Goal: Ask a question

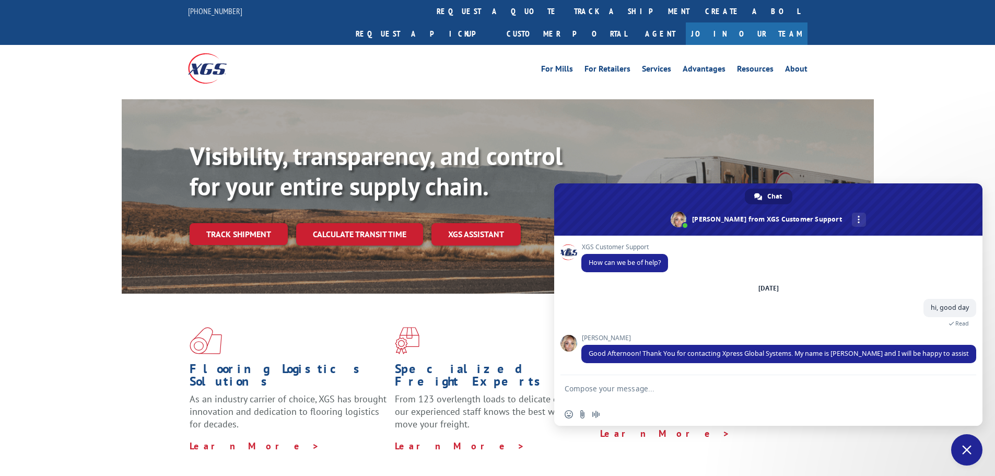
type textarea "Hello [PERSON_NAME]. I am writing to you because I need your help. [DATE], we h…"
type textarea "More than anything, I need your help fixing the documentation so that I can pro…"
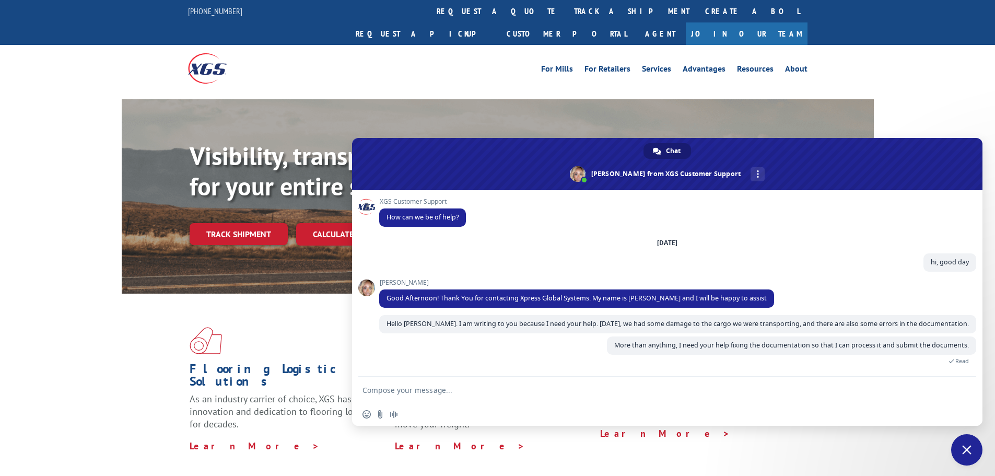
type textarea "I would really appreciate it if you could help me"
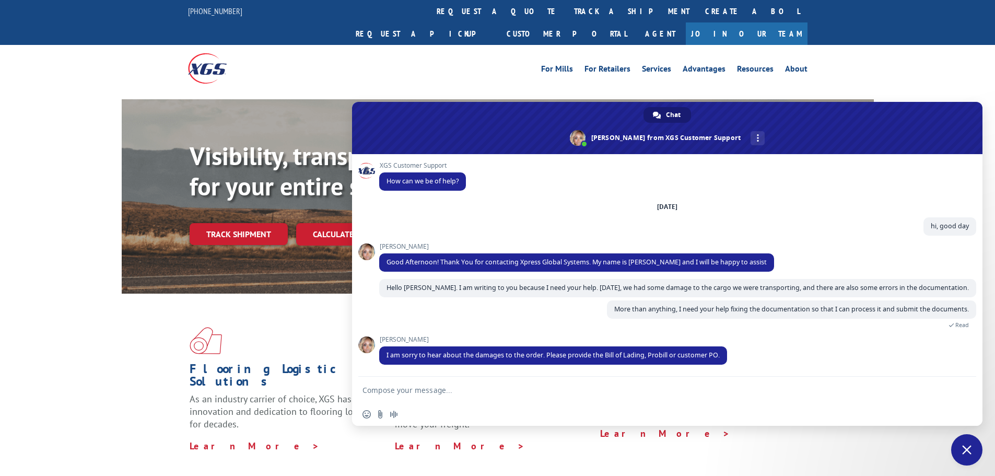
type textarea "We process this order through [PERSON_NAME]."
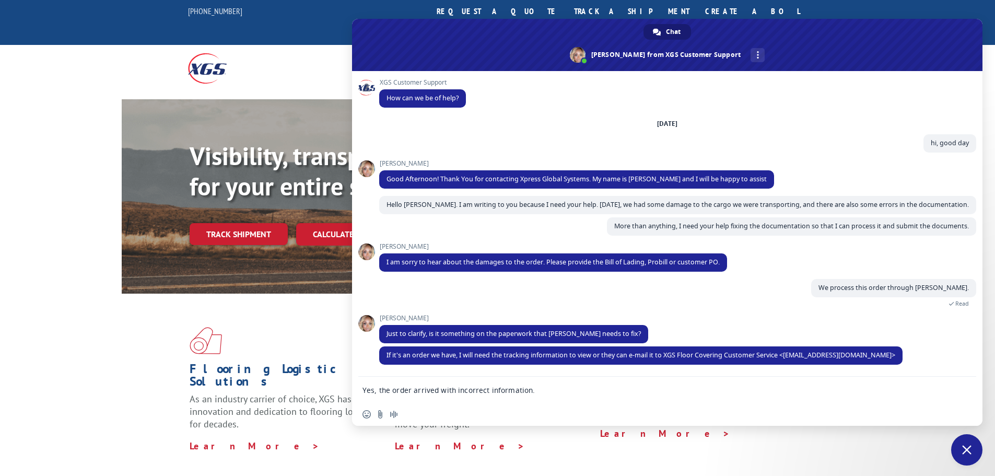
type textarea "Yes, the order arrived with incorrect information. The PO is not correct, neith…"
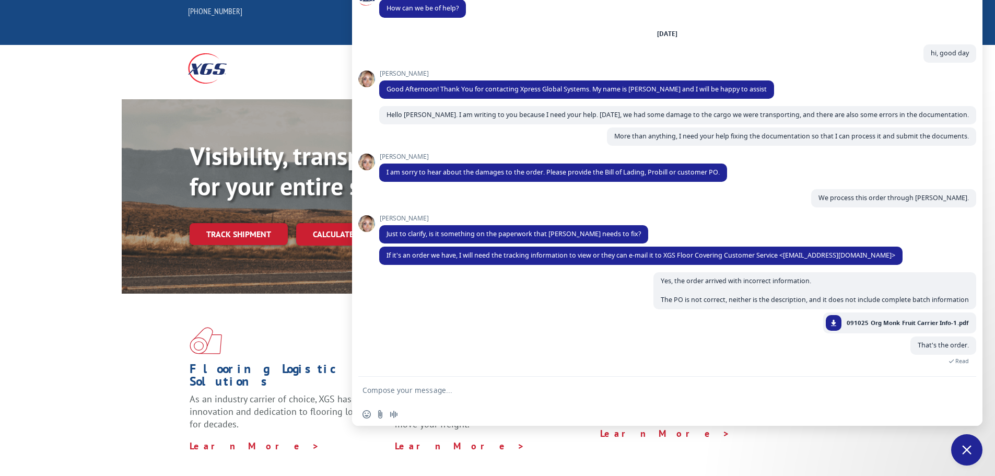
type textarea "The description says: food stuffs"
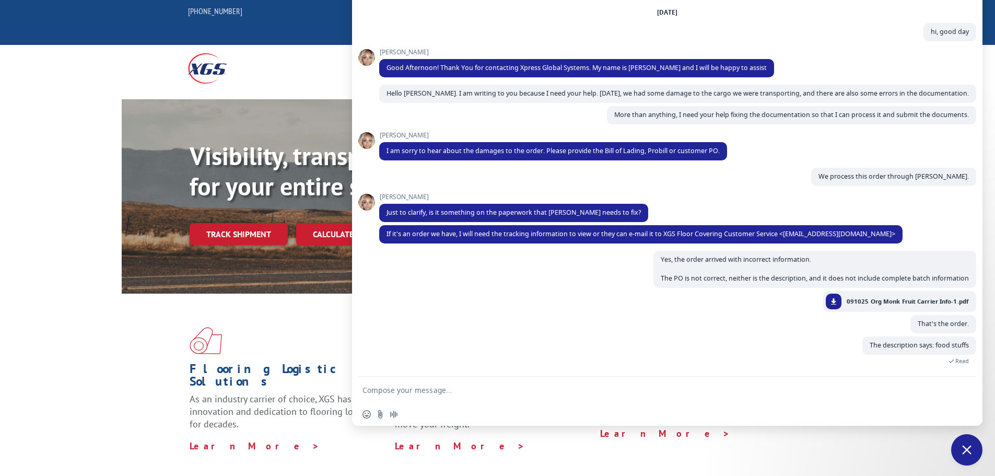
type textarea "I have the correct info,"
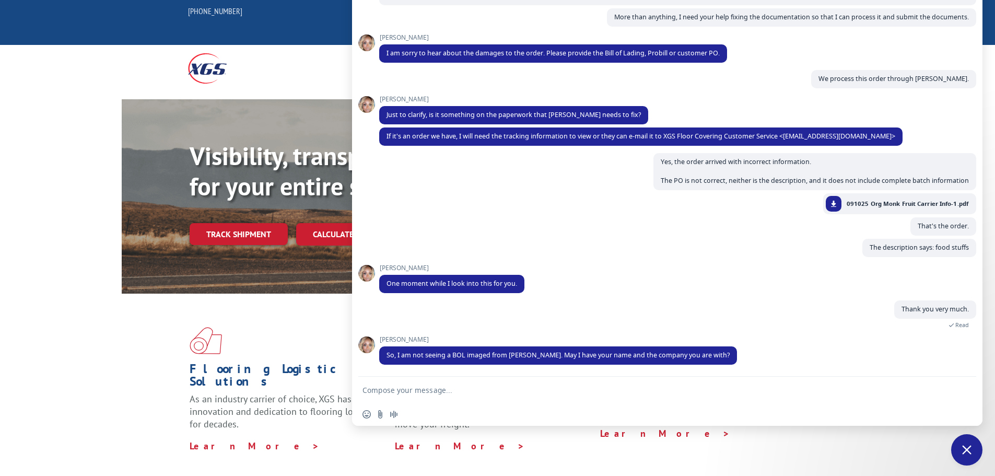
type textarea "M"
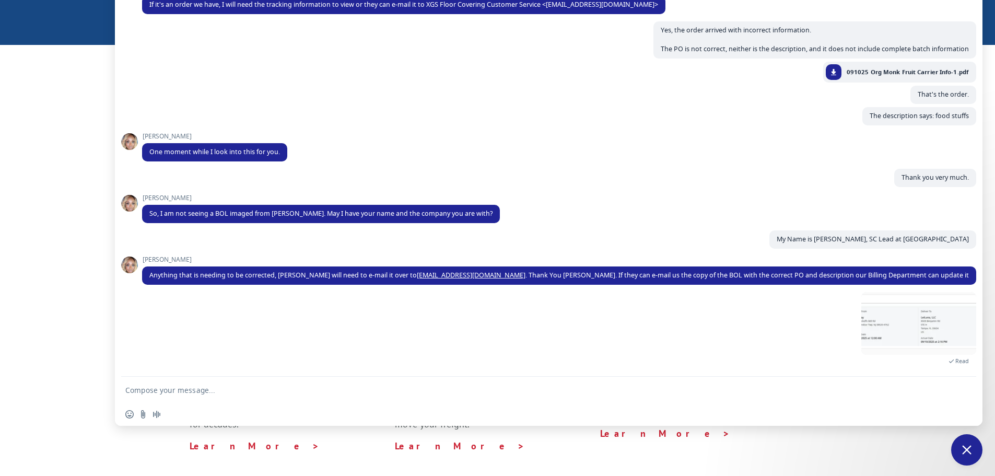
type textarea "Shipment ID # Blanket PO 04102025-6 Master [PERSON_NAME] of Lading # ANI-S-2325…"
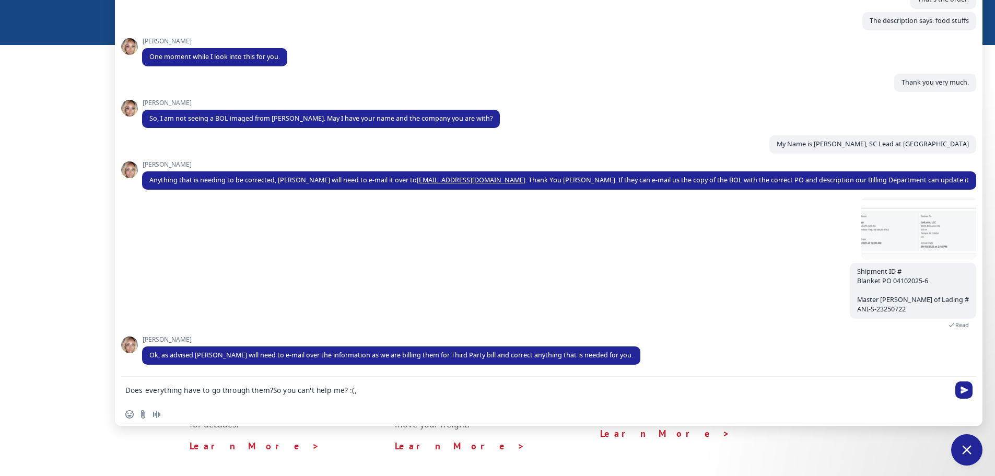
type textarea "Does everything have to go through them?, So you can't help me? :(,"
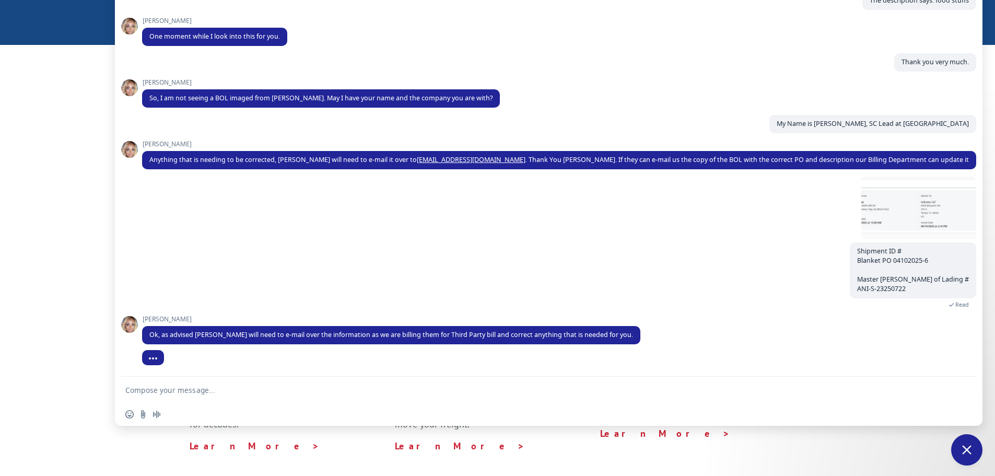
type textarea "Okay, well, thank you very much, [PERSON_NAME]."
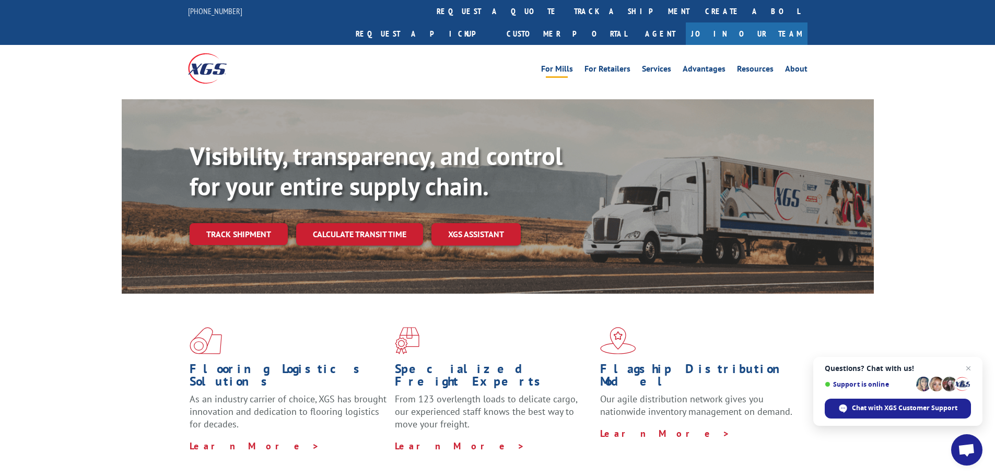
click at [560, 65] on link "For Mills" at bounding box center [557, 70] width 32 height 11
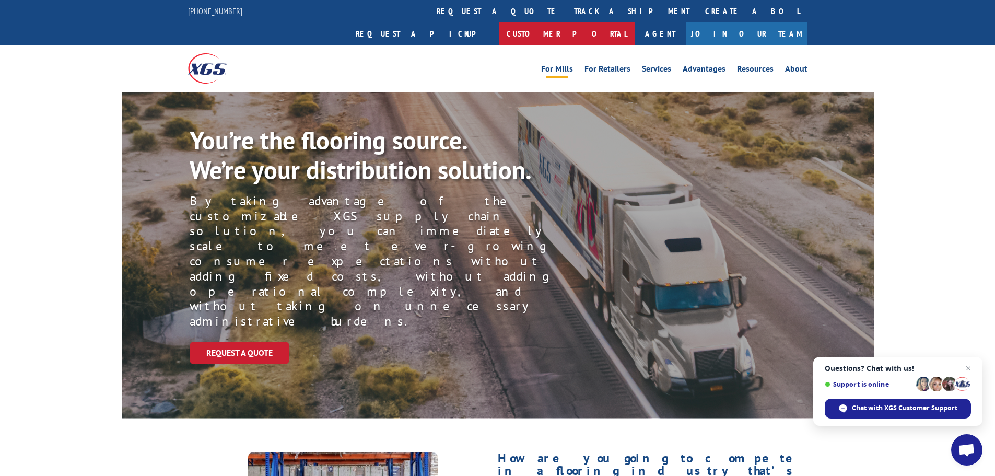
click at [635, 22] on link "Customer Portal" at bounding box center [567, 33] width 136 height 22
click at [686, 22] on link "Agent" at bounding box center [660, 33] width 51 height 22
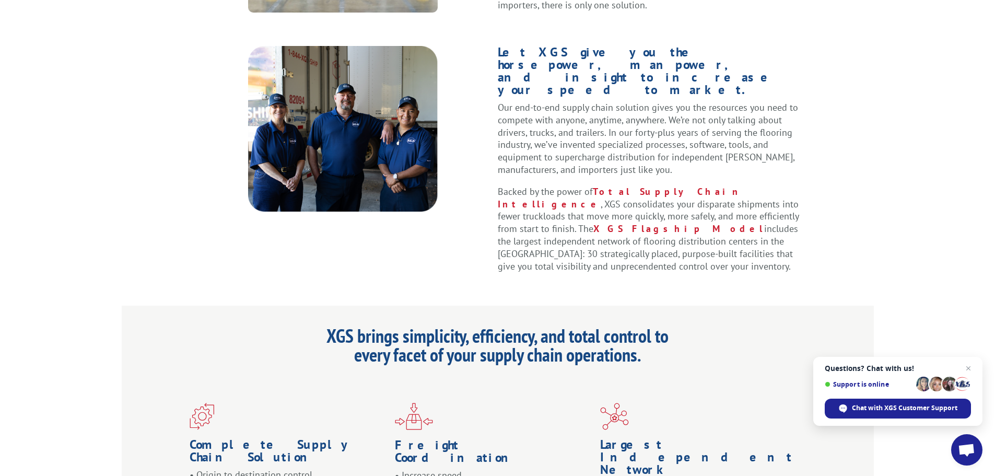
scroll to position [627, 0]
click at [969, 446] on span "Open chat" at bounding box center [966, 451] width 17 height 15
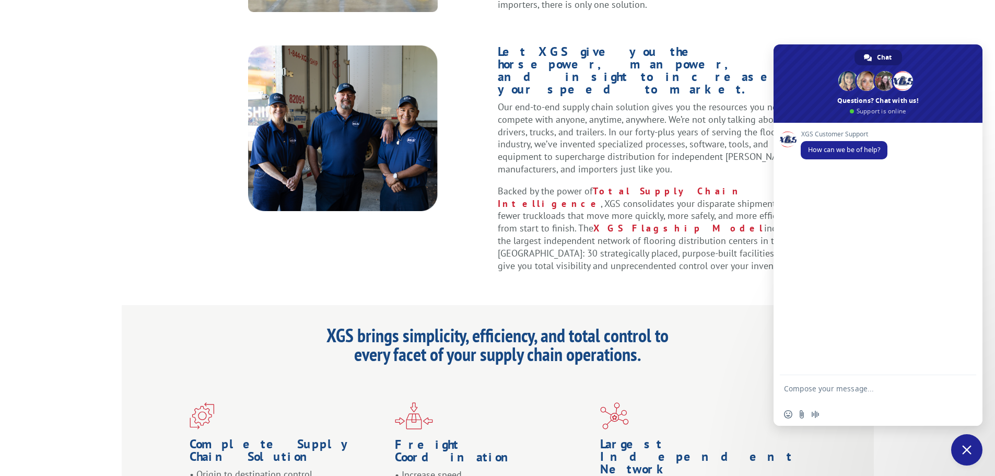
click at [847, 384] on textarea "Compose your message..." at bounding box center [866, 393] width 165 height 19
type textarea "hi, good day"
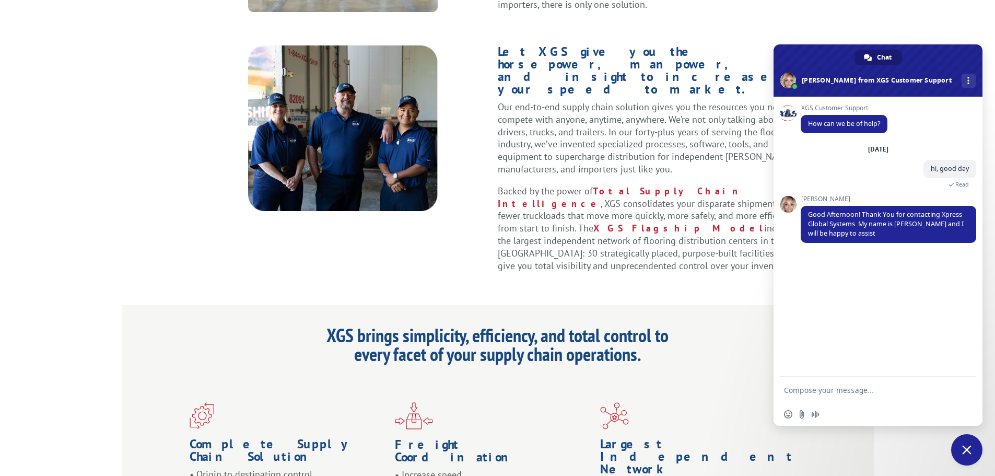
click at [855, 393] on textarea "Compose your message..." at bounding box center [866, 390] width 165 height 9
paste textarea "Hello [PERSON_NAME]. I am writing to you because I need your help. [DATE], we h…"
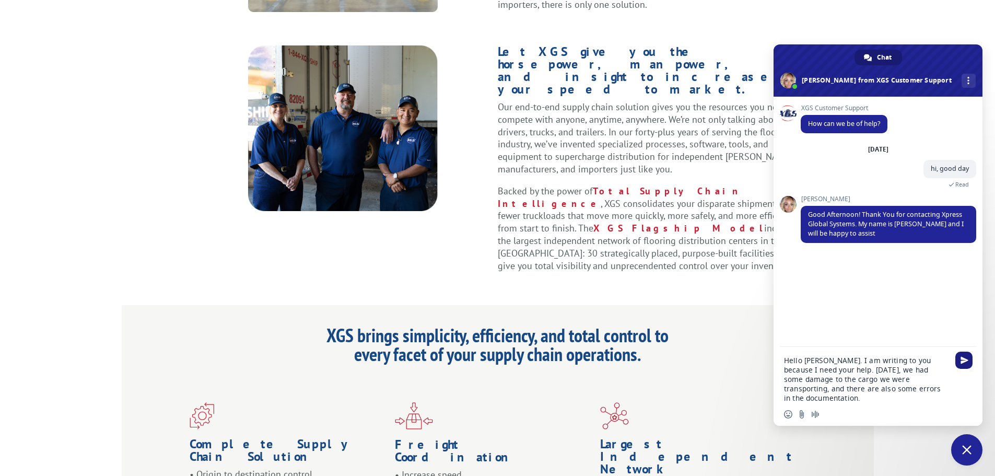
type textarea "Hello [PERSON_NAME]. I am writing to you because I need your help. [DATE], we h…"
click at [960, 357] on span "Send" at bounding box center [963, 360] width 17 height 17
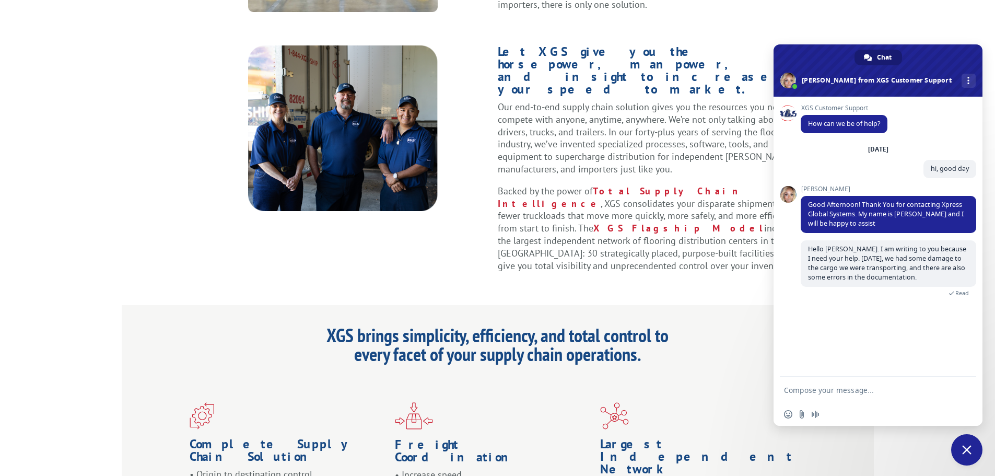
click at [828, 392] on textarea "Compose your message..." at bounding box center [866, 390] width 165 height 9
paste textarea "More than anything, I need your help fixing the documentation so that I can pro…"
type textarea "More than anything, I need your help fixing the documentation so that I can pro…"
click at [964, 379] on span "Send" at bounding box center [965, 379] width 8 height 8
click at [856, 390] on textarea "Compose your message..." at bounding box center [866, 390] width 165 height 9
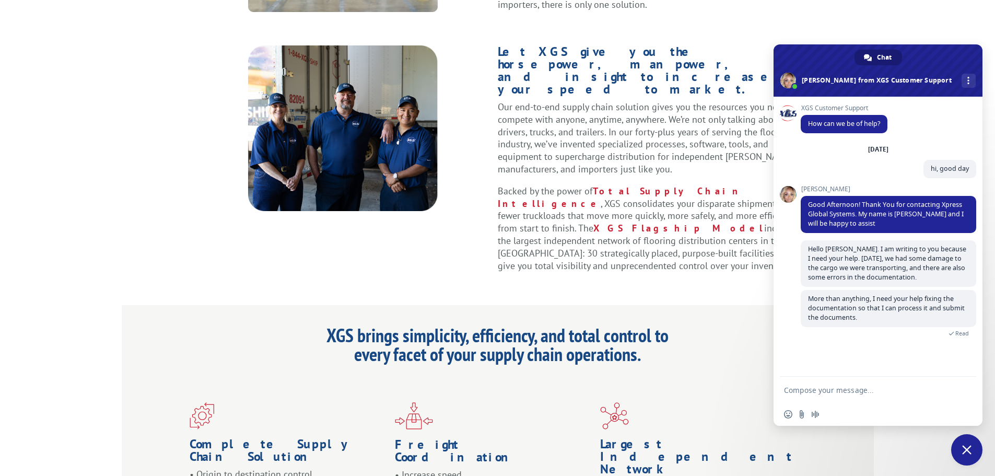
paste textarea "I would really appreciate it if you could help me"
type textarea "I would really appreciate it if you could help me"
click at [788, 409] on div "Insert an emoji Send a file Audio message" at bounding box center [878, 414] width 209 height 23
click at [789, 416] on span "Insert an emoji" at bounding box center [788, 414] width 8 height 8
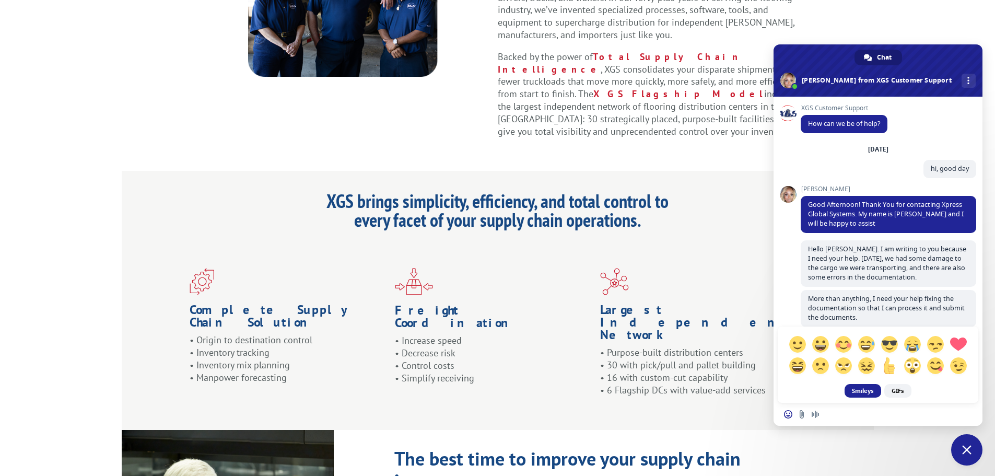
scroll to position [888, 0]
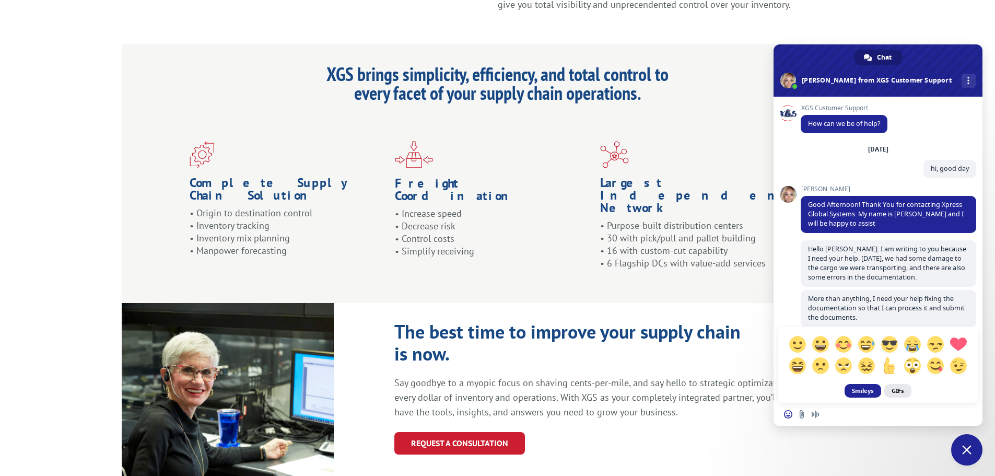
click at [900, 395] on span "GIFs" at bounding box center [897, 391] width 27 height 14
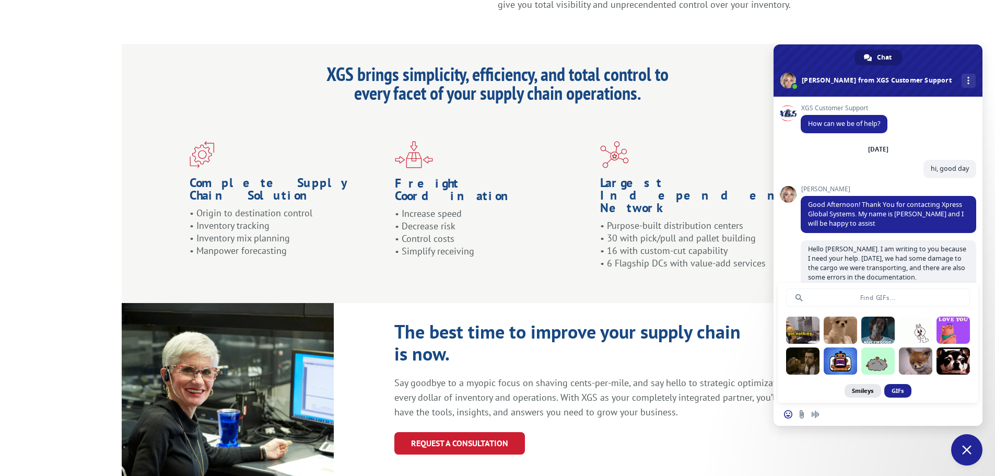
click at [874, 389] on span "Smileys" at bounding box center [863, 391] width 37 height 14
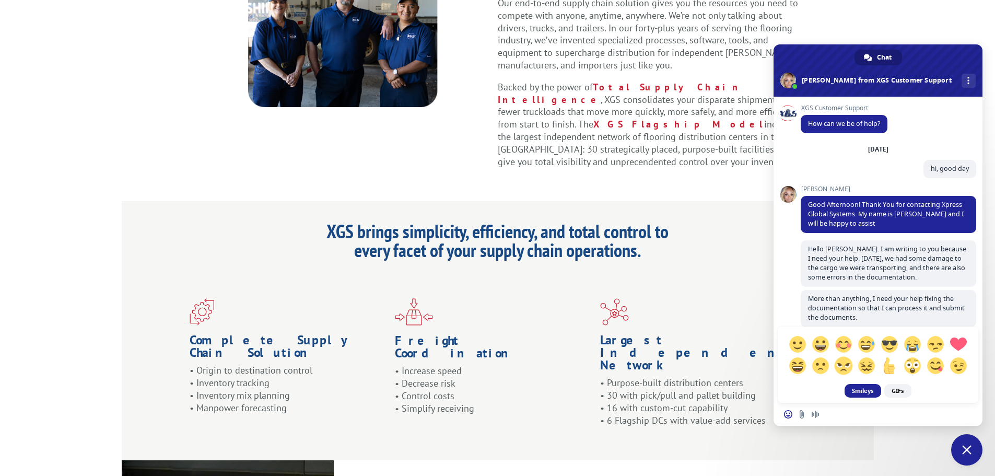
scroll to position [679, 0]
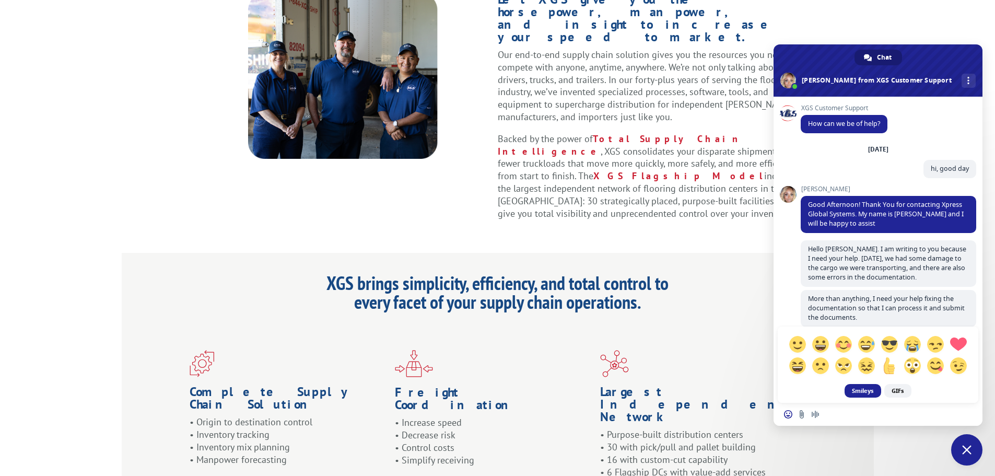
click at [787, 418] on span "Insert an emoji" at bounding box center [788, 414] width 8 height 8
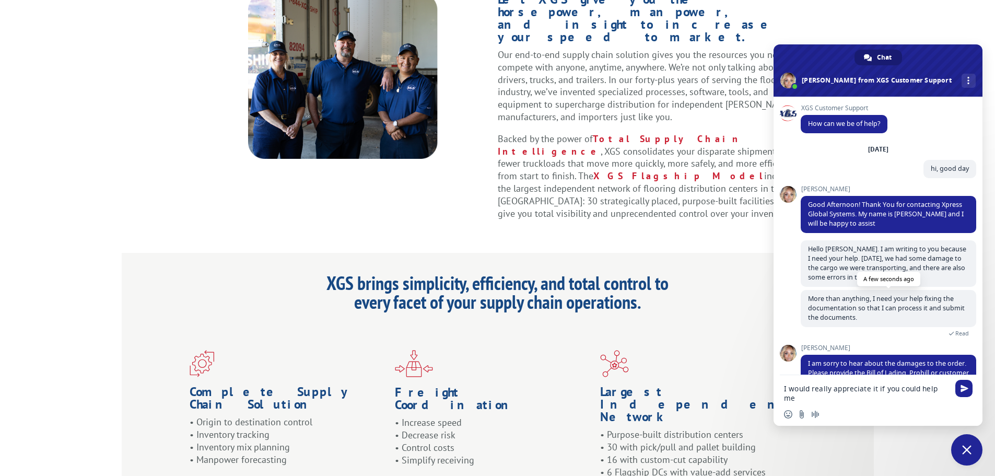
scroll to position [29, 0]
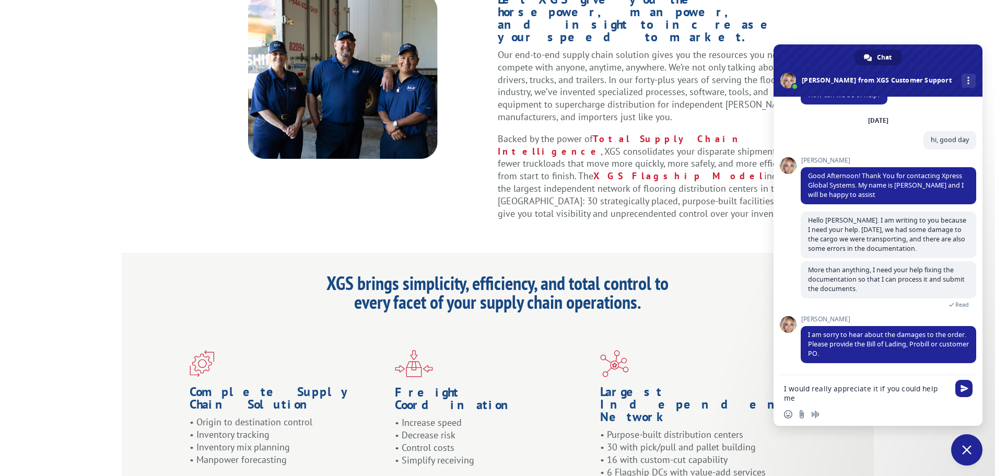
drag, startPoint x: 785, startPoint y: 388, endPoint x: 1002, endPoint y: 408, distance: 218.7
click at [995, 409] on html "For Mills, Manufacturers, & Importers For Retailers Independent Retailers Natio…" at bounding box center [497, 189] width 995 height 1737
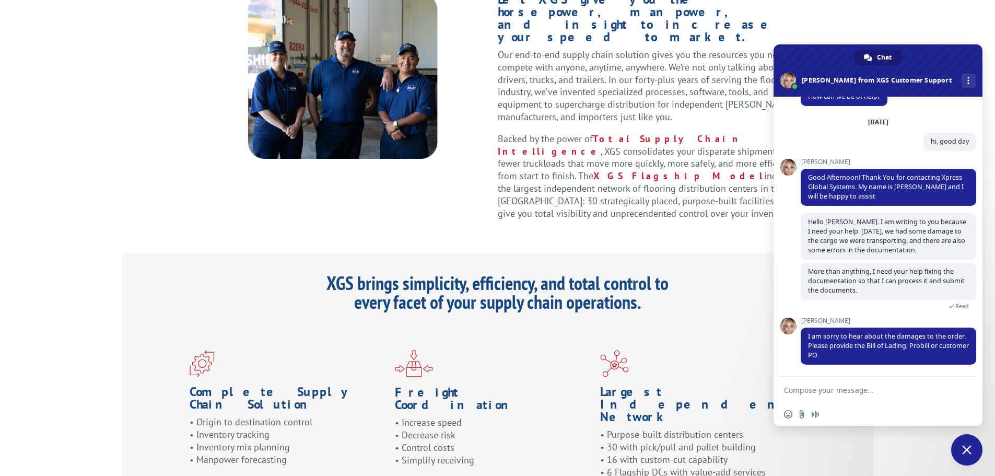
click at [835, 393] on textarea "Compose your message..." at bounding box center [866, 390] width 165 height 9
paste textarea "We process this order through [PERSON_NAME]."
type textarea "We process this order through [PERSON_NAME]."
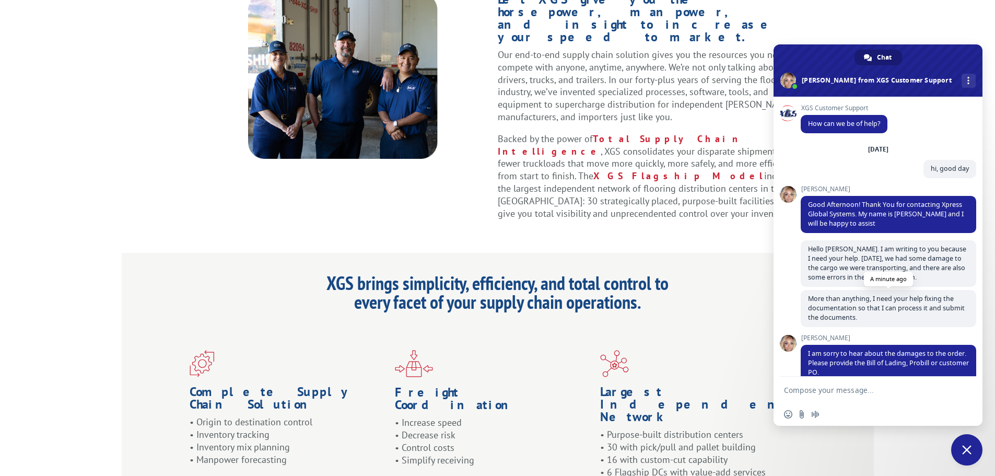
scroll to position [53, 0]
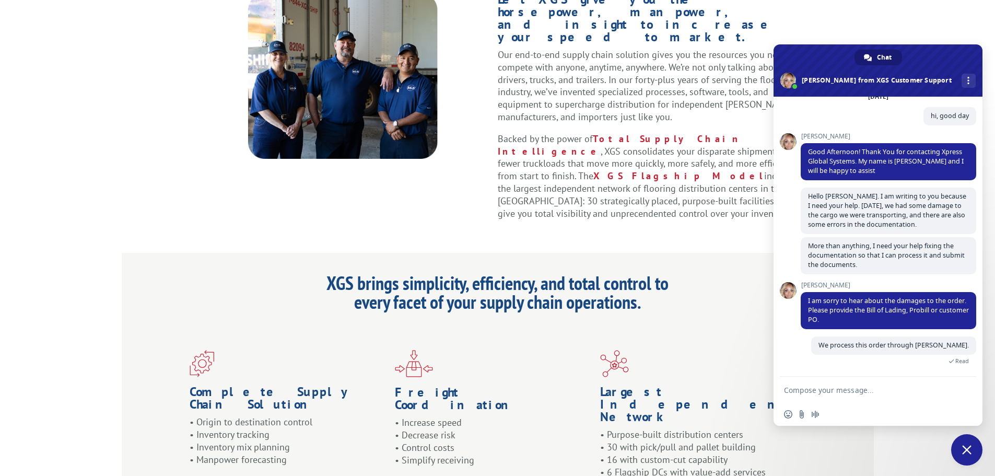
click at [826, 387] on textarea "Compose your message..." at bounding box center [866, 390] width 165 height 9
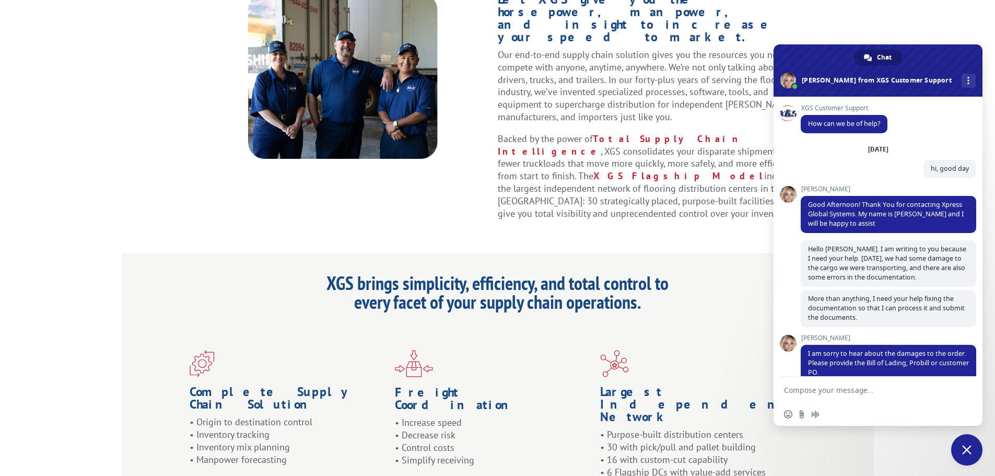
scroll to position [148, 0]
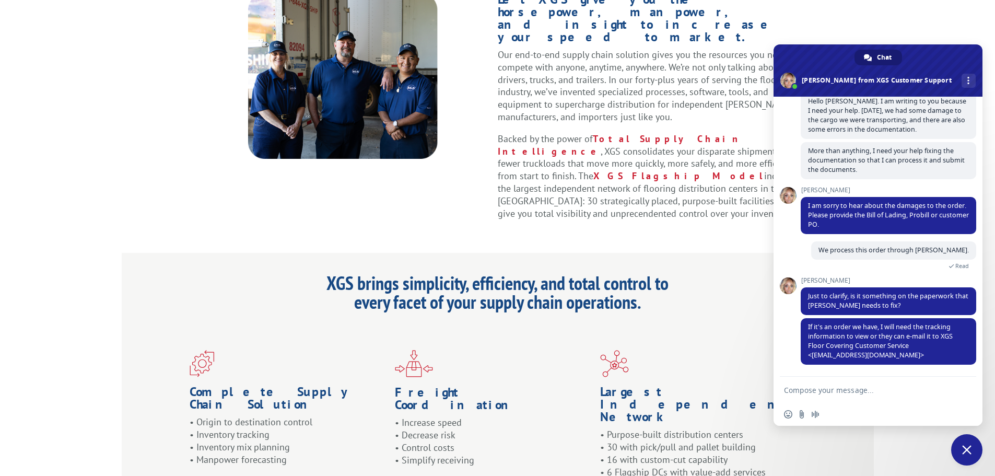
click at [815, 394] on textarea "Compose your message..." at bounding box center [866, 390] width 165 height 9
click at [811, 383] on form at bounding box center [866, 391] width 165 height 28
click at [801, 415] on input "Send a file" at bounding box center [802, 414] width 8 height 8
drag, startPoint x: 903, startPoint y: 305, endPoint x: 804, endPoint y: 295, distance: 98.8
click at [804, 295] on span "Just to clarify, is it something on the paperwork that [PERSON_NAME] needs to f…" at bounding box center [889, 301] width 176 height 28
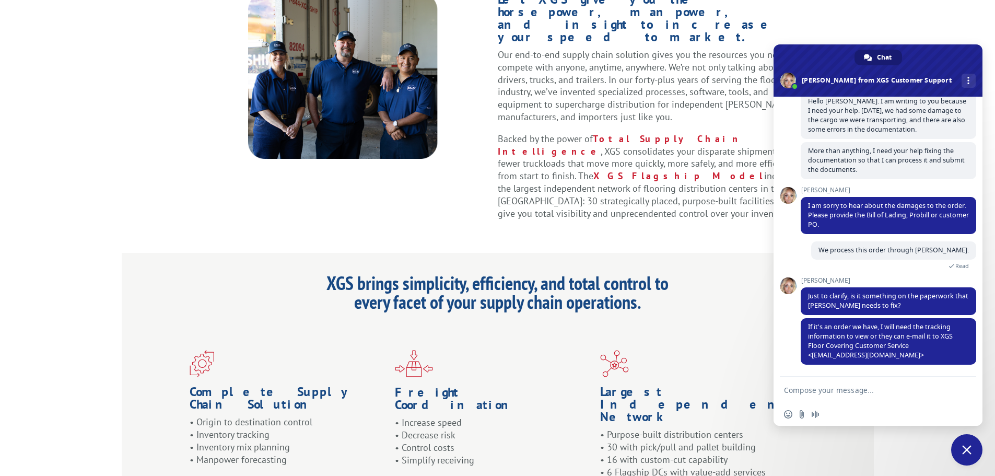
click at [823, 392] on textarea "Compose your message..." at bounding box center [866, 390] width 165 height 9
click at [912, 305] on span "Just to clarify, is it something on the paperwork that [PERSON_NAME] needs to f…" at bounding box center [889, 301] width 176 height 28
drag, startPoint x: 912, startPoint y: 305, endPoint x: 910, endPoint y: 314, distance: 9.1
click at [910, 314] on span "Just to clarify, is it something on the paperwork that [PERSON_NAME] needs to f…" at bounding box center [889, 301] width 176 height 28
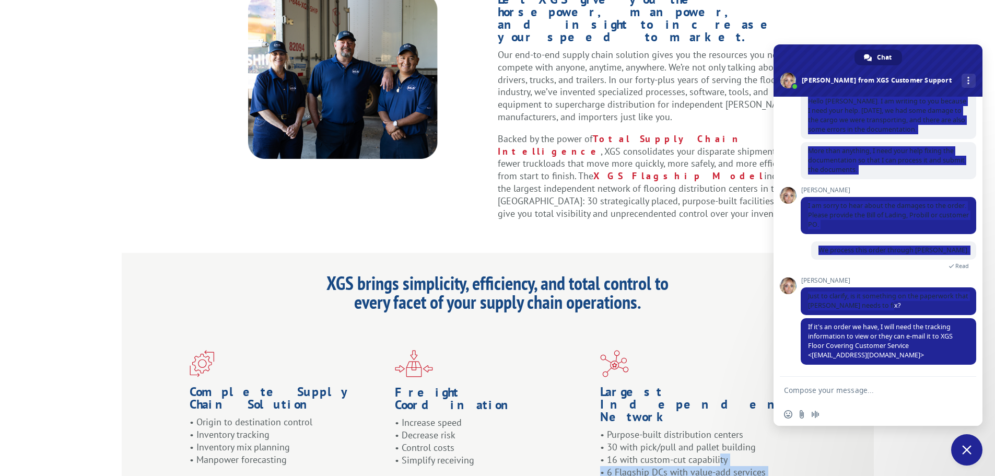
drag, startPoint x: 912, startPoint y: 308, endPoint x: 732, endPoint y: 300, distance: 179.9
click at [719, 297] on body "For Mills, Manufacturers, & Importers For Retailers Independent Retailers Natio…" at bounding box center [497, 189] width 995 height 1737
click at [809, 311] on span "Just to clarify, is it something on the paperwork that [PERSON_NAME] needs to f…" at bounding box center [889, 301] width 176 height 28
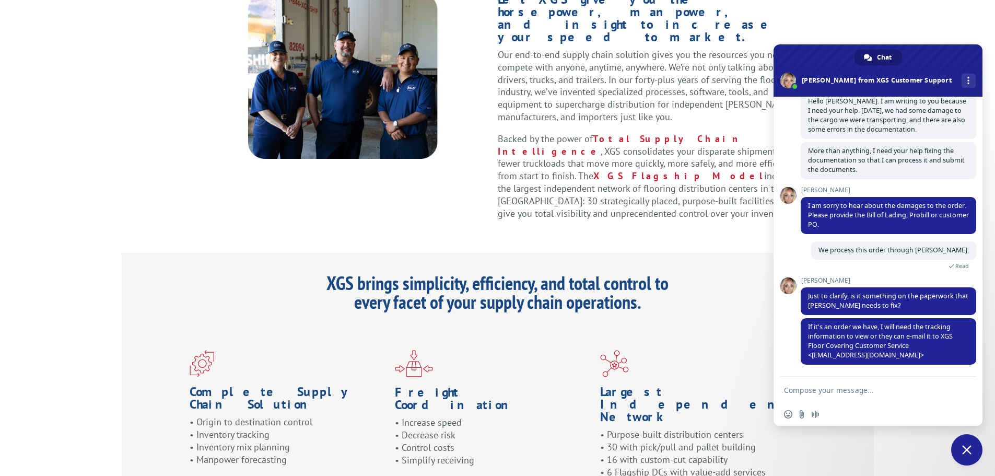
click at [807, 391] on textarea "Compose your message..." at bounding box center [866, 390] width 165 height 9
click at [829, 394] on textarea "Compose your message..." at bounding box center [866, 390] width 165 height 9
paste textarea "Yes, the order arrived with incorrect information. The PO is not correct, neith…"
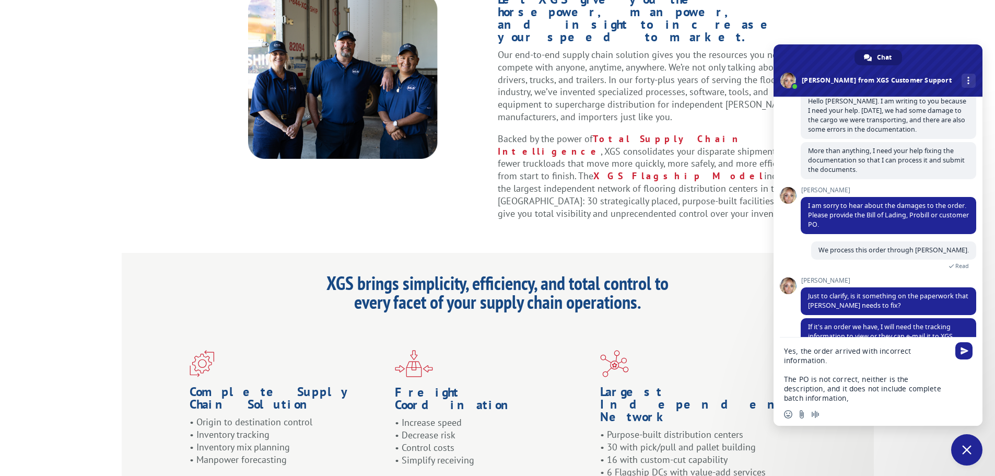
type textarea "Yes, the order arrived with incorrect information. The PO is not correct, neith…"
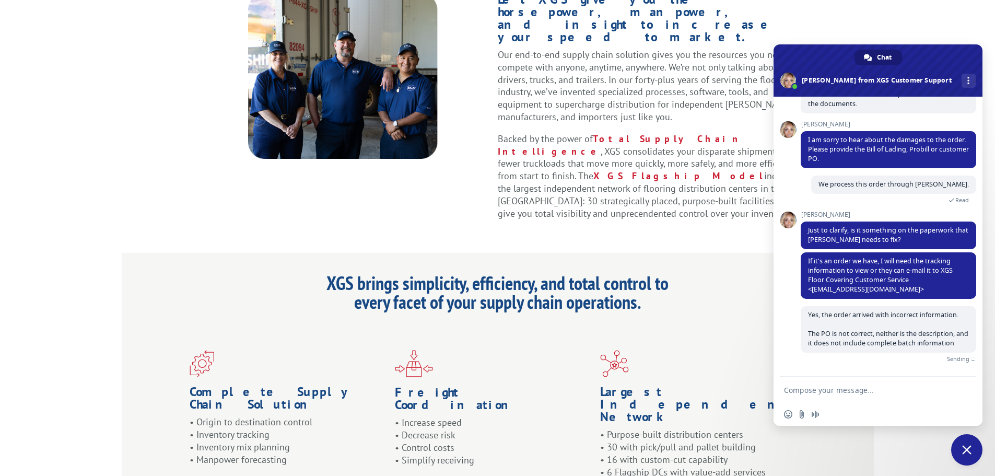
scroll to position [211, 0]
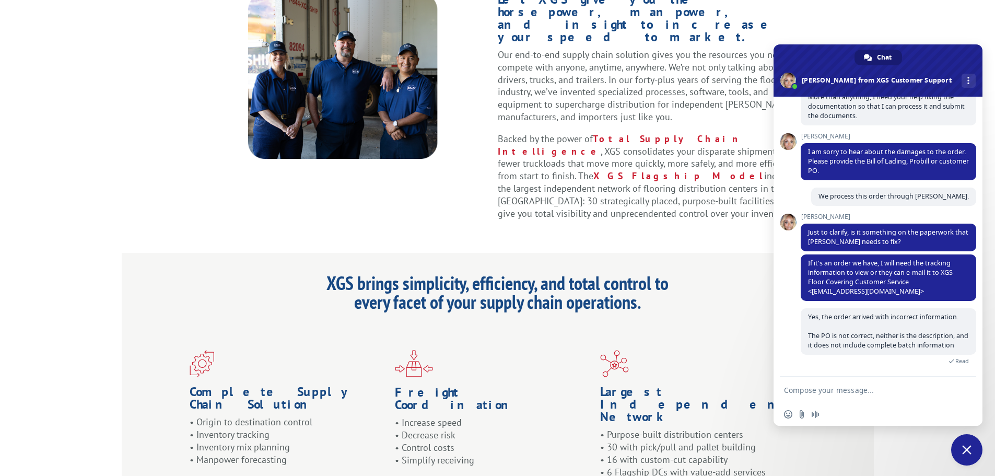
click at [806, 415] on div "Insert an emoji Send a file Audio message" at bounding box center [804, 414] width 41 height 8
click at [799, 411] on input "Send a file" at bounding box center [802, 414] width 8 height 8
type input "C:\fakepath\ilovepdf_split-range.zip"
click at [799, 417] on input "Send a file" at bounding box center [802, 414] width 8 height 8
type input "C:\fakepath\091025 Org Monk Fruit Carrier Info-1.pdf"
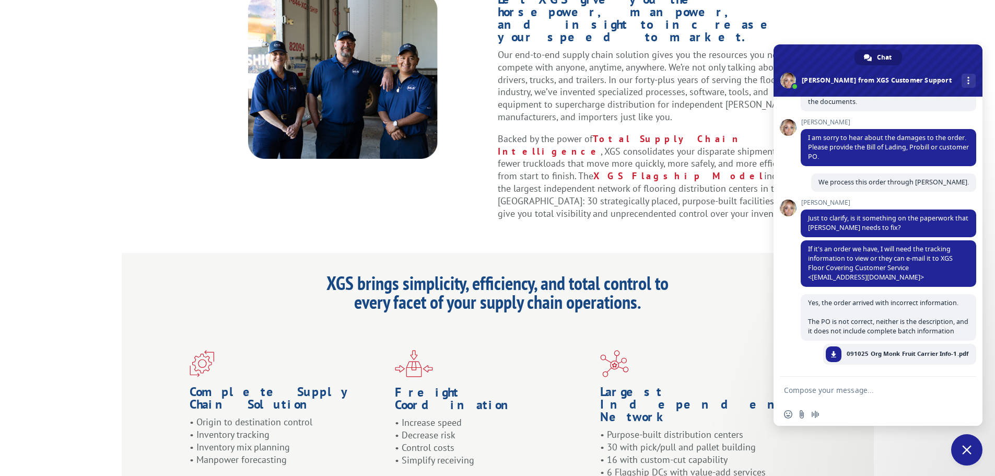
scroll to position [235, 0]
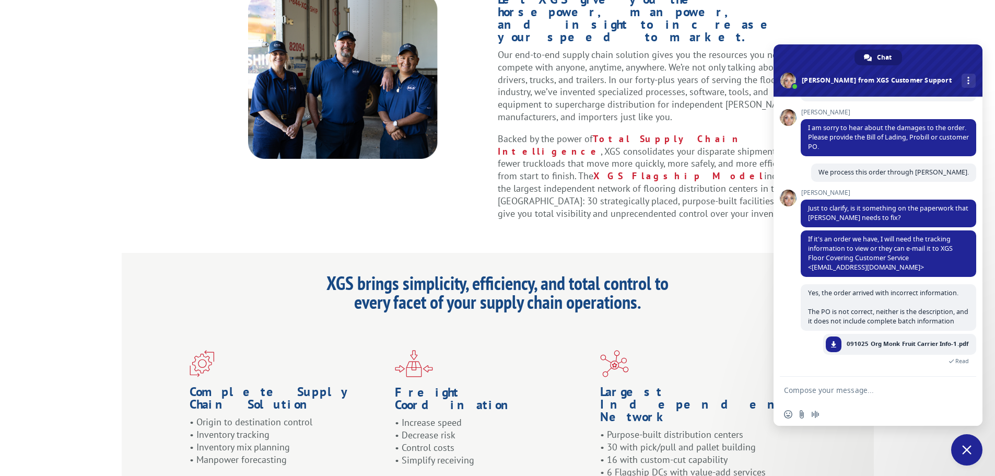
click at [834, 389] on textarea "Compose your message..." at bounding box center [866, 390] width 165 height 9
click at [831, 389] on textarea "Compose your message..." at bounding box center [866, 390] width 165 height 9
click at [867, 346] on span "091025 Org Monk Fruit Carrier Info-1.pdf" at bounding box center [908, 343] width 122 height 9
click at [835, 394] on textarea "Compose your message..." at bounding box center [866, 390] width 165 height 9
click at [825, 392] on textarea "Compose your message..." at bounding box center [866, 390] width 165 height 9
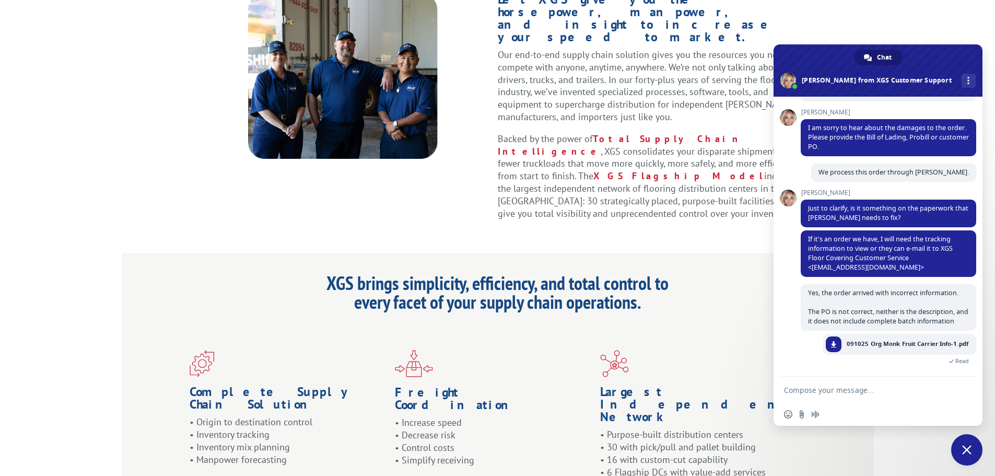
paste textarea "That's the order."
type textarea "That's the order."
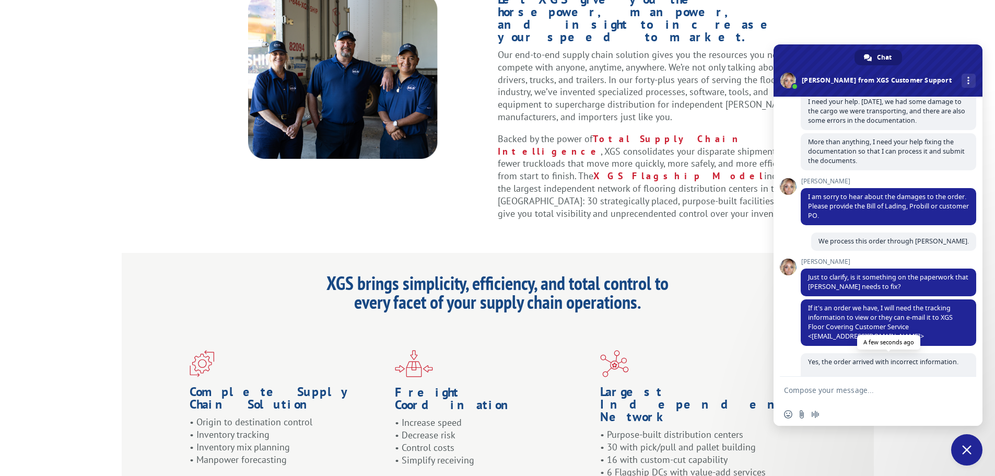
scroll to position [256, 0]
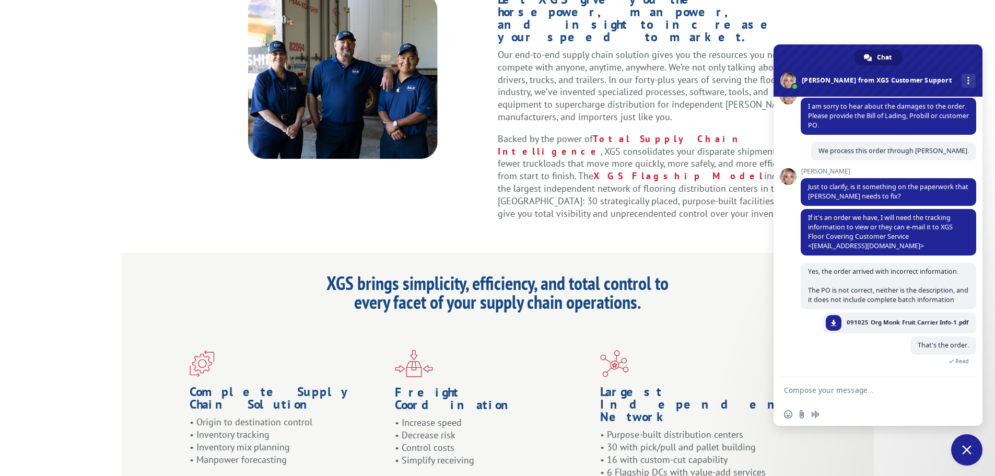
click at [837, 386] on textarea "Compose your message..." at bounding box center [866, 390] width 165 height 9
paste textarea "The description says: food stuffs"
type textarea "The description says: food stuffs"
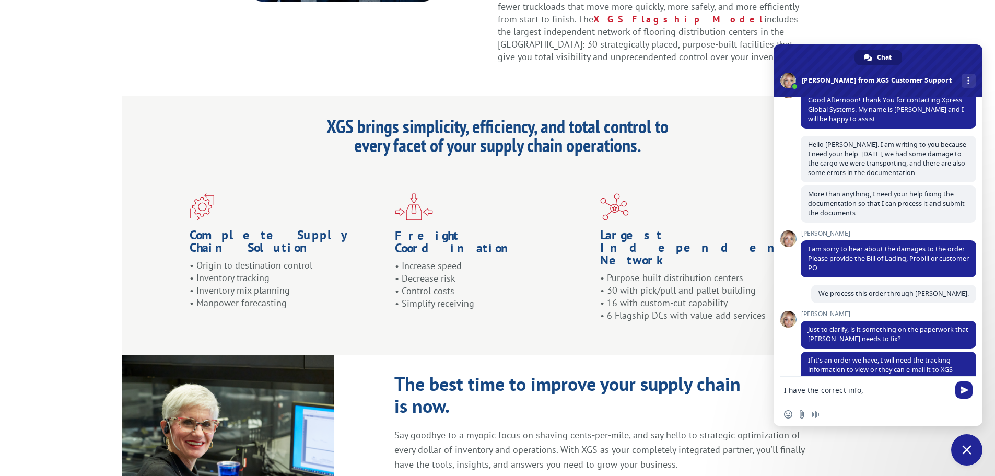
scroll to position [298, 0]
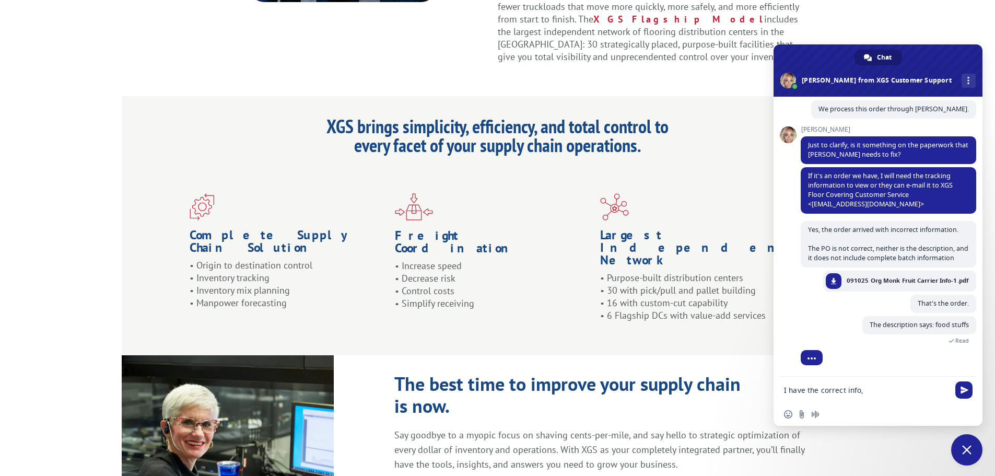
type textarea "I have the correct info,"
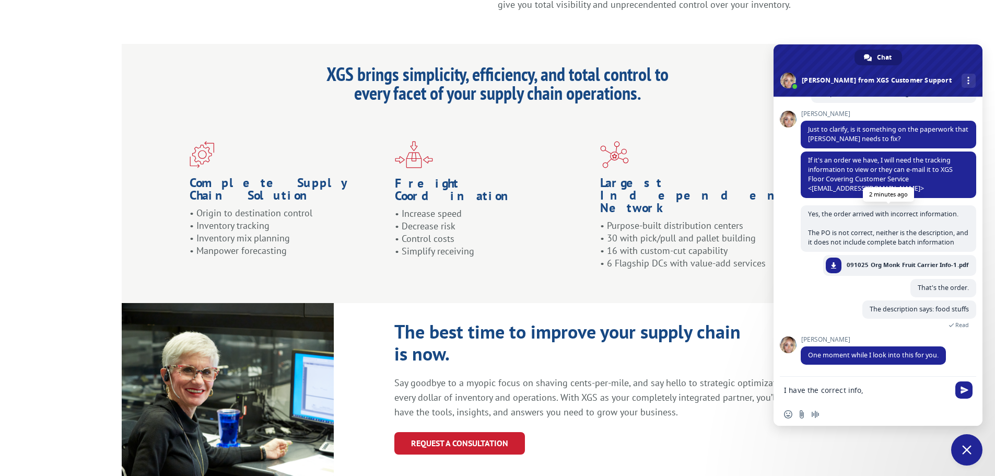
scroll to position [314, 0]
drag, startPoint x: 874, startPoint y: 395, endPoint x: 772, endPoint y: 379, distance: 104.1
drag, startPoint x: 869, startPoint y: 393, endPoint x: 748, endPoint y: 374, distance: 122.6
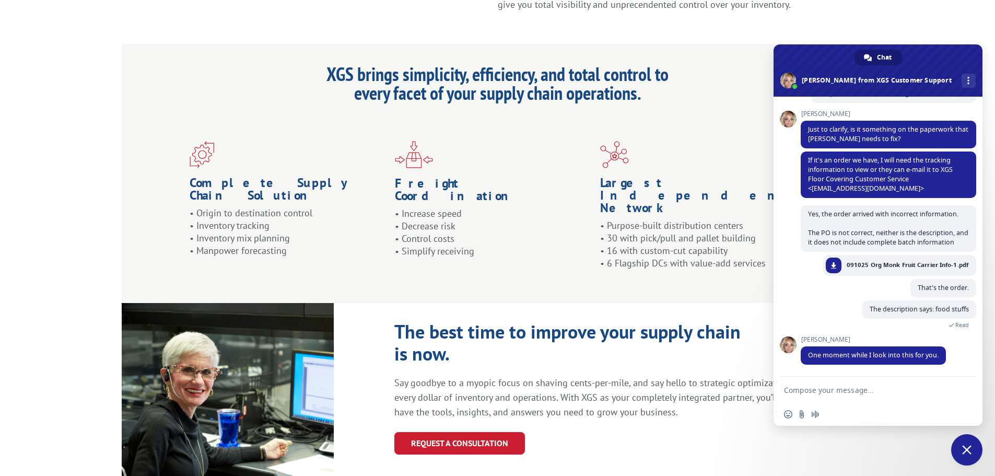
click at [830, 396] on form at bounding box center [866, 391] width 165 height 28
click at [830, 393] on textarea "Compose your message..." at bounding box center [866, 390] width 165 height 9
paste textarea "Thank you very much."
type textarea "Thank you very much."
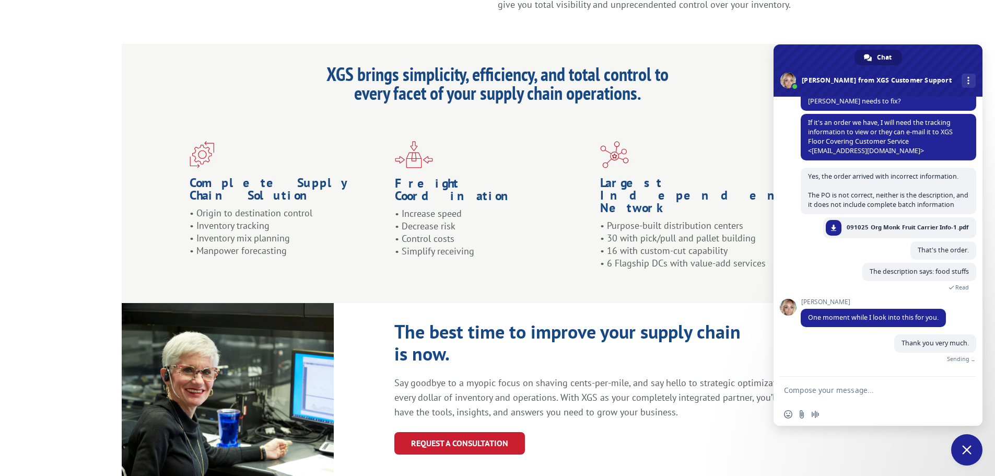
scroll to position [340, 0]
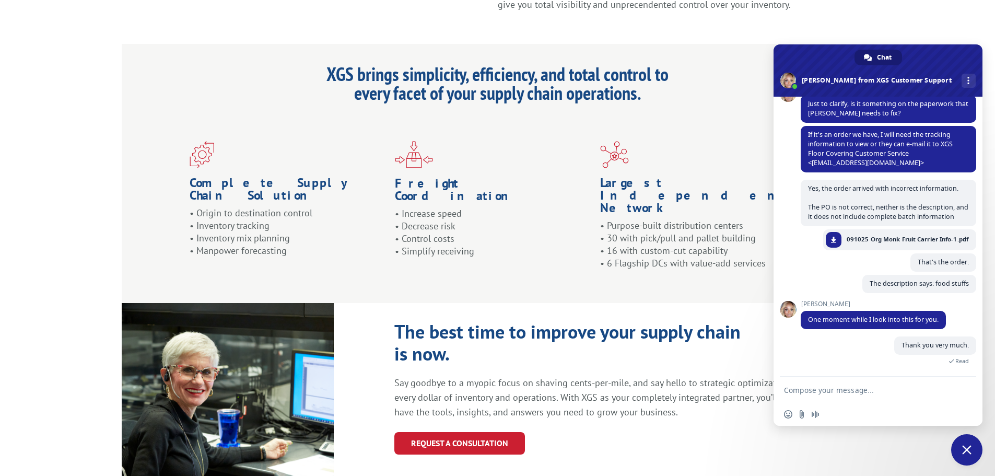
click at [787, 406] on div "Insert an emoji Send a file Audio message" at bounding box center [878, 414] width 209 height 23
click at [781, 416] on div "Insert an emoji Send a file Audio message" at bounding box center [878, 414] width 209 height 23
click at [787, 415] on span "Insert an emoji" at bounding box center [788, 414] width 8 height 8
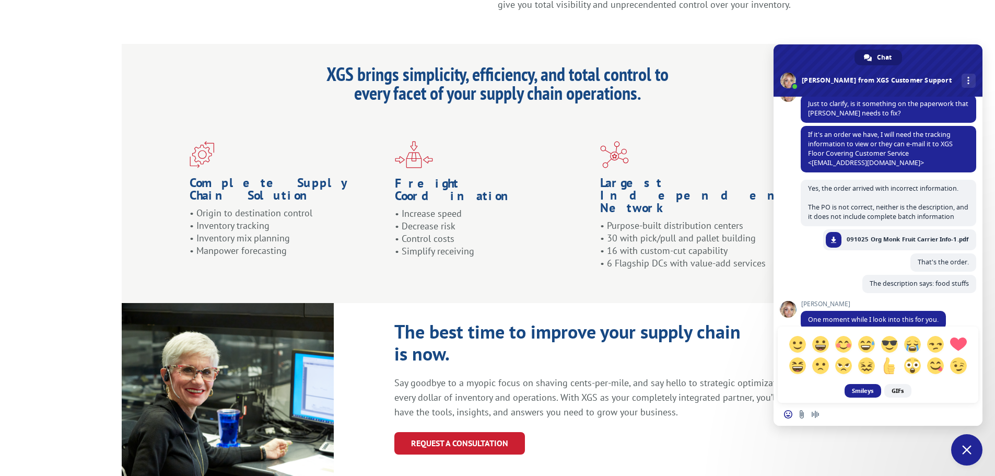
click at [839, 413] on div "Insert an emoji Send a file Audio message" at bounding box center [878, 414] width 209 height 23
click at [875, 412] on div "Insert an emoji Send a file Audio message" at bounding box center [878, 414] width 209 height 23
drag, startPoint x: 857, startPoint y: 474, endPoint x: 965, endPoint y: 337, distance: 174.1
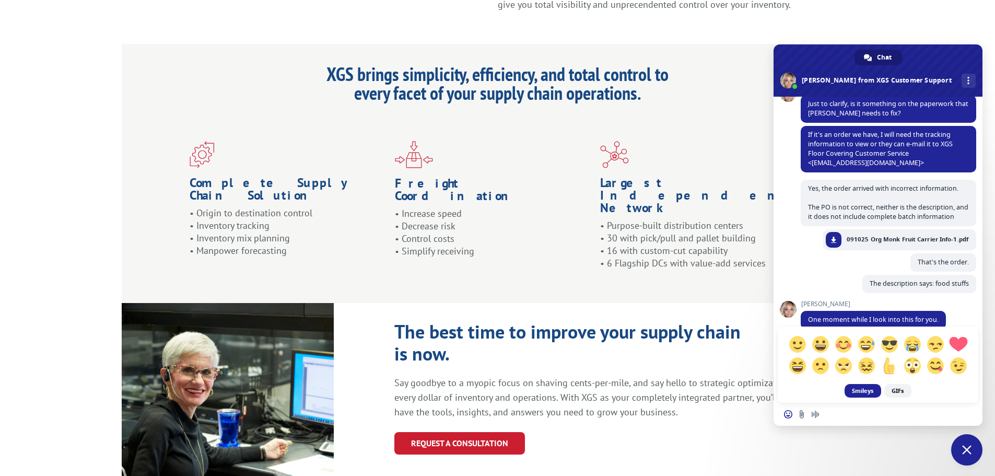
scroll to position [914, 0]
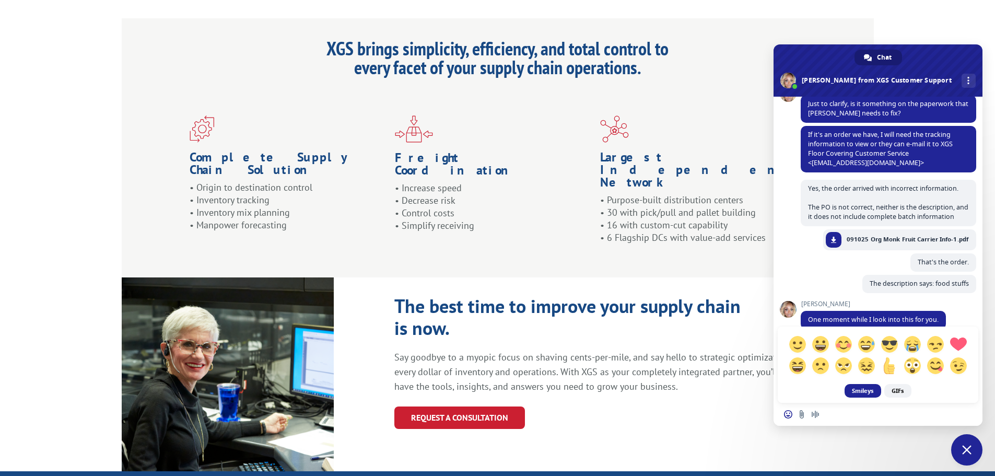
click at [946, 275] on div "Smileys GIFs" at bounding box center [878, 223] width 209 height 358
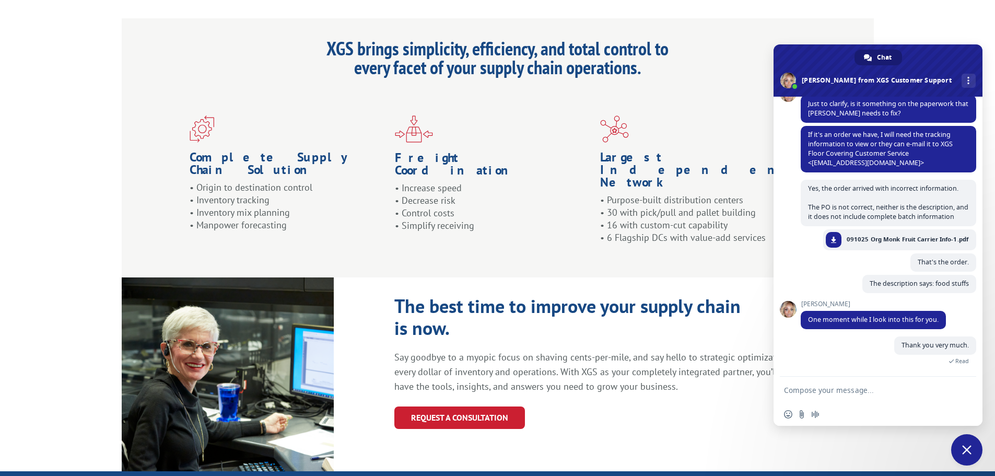
click at [844, 392] on textarea "Compose your message..." at bounding box center [866, 390] width 165 height 9
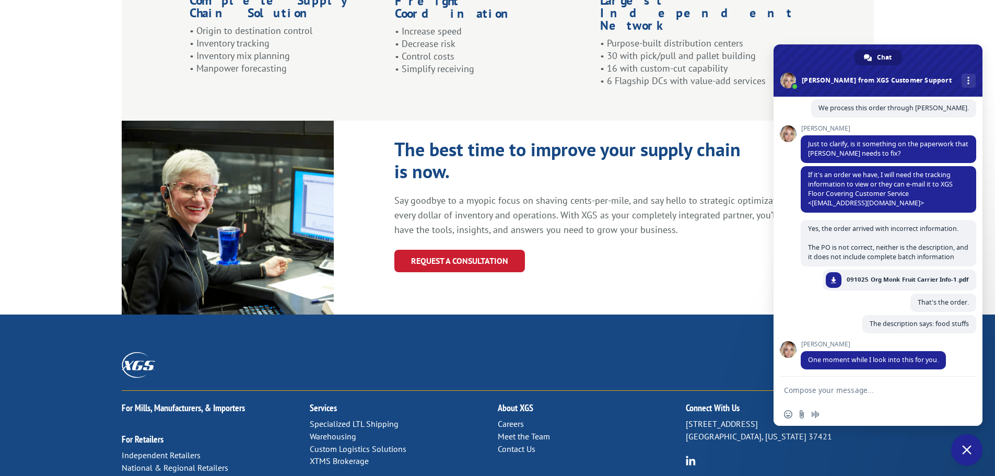
scroll to position [394, 0]
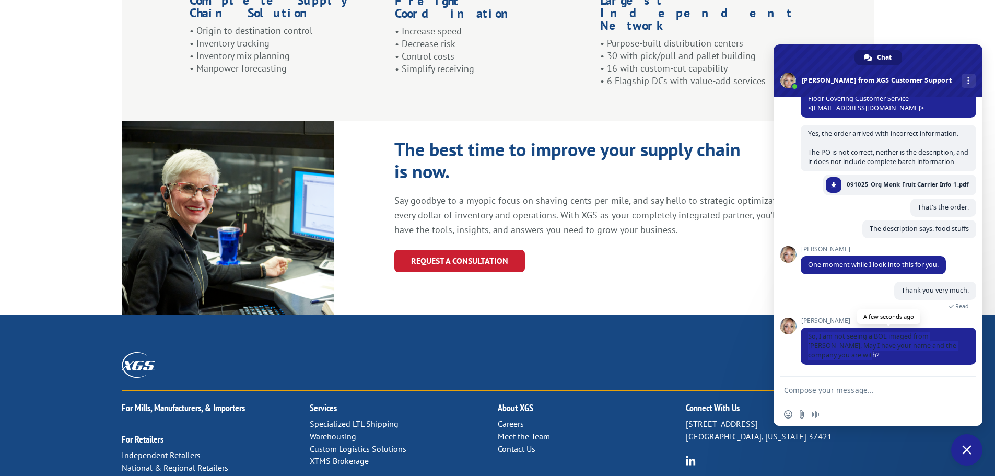
drag, startPoint x: 815, startPoint y: 336, endPoint x: 872, endPoint y: 352, distance: 59.1
click at [872, 352] on span "So, I am not seeing a BOL imaged from [PERSON_NAME]. May I have your name and t…" at bounding box center [889, 346] width 176 height 37
drag, startPoint x: 827, startPoint y: 391, endPoint x: 816, endPoint y: 373, distance: 21.2
click at [827, 390] on textarea "Compose your message..." at bounding box center [866, 390] width 165 height 9
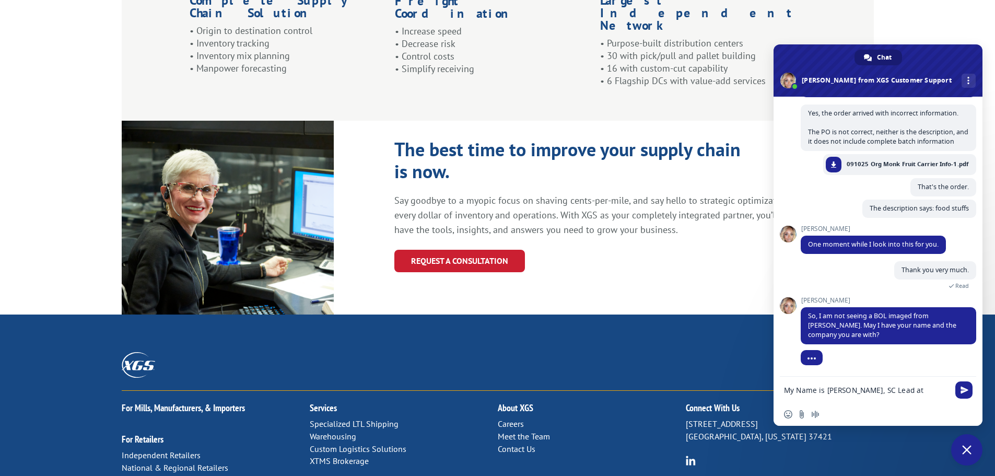
type textarea "My Name is [PERSON_NAME], SC Lead at [GEOGRAPHIC_DATA]"
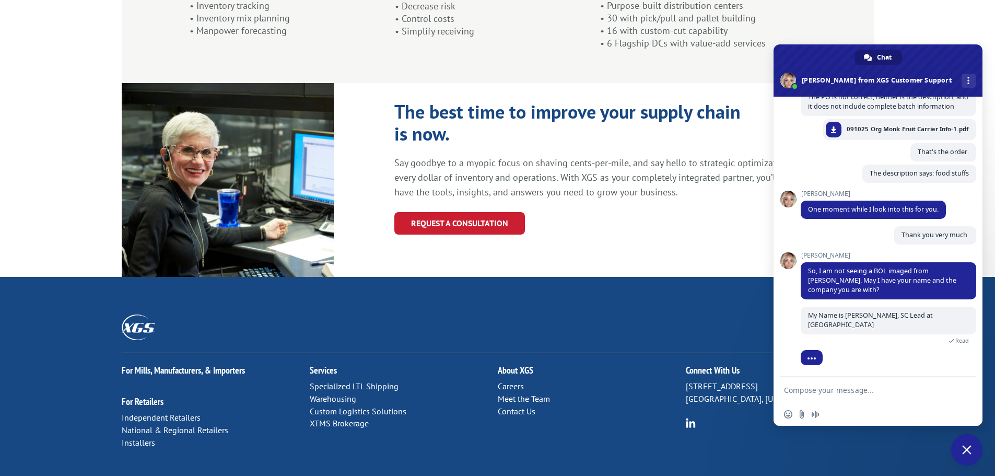
scroll to position [1111, 0]
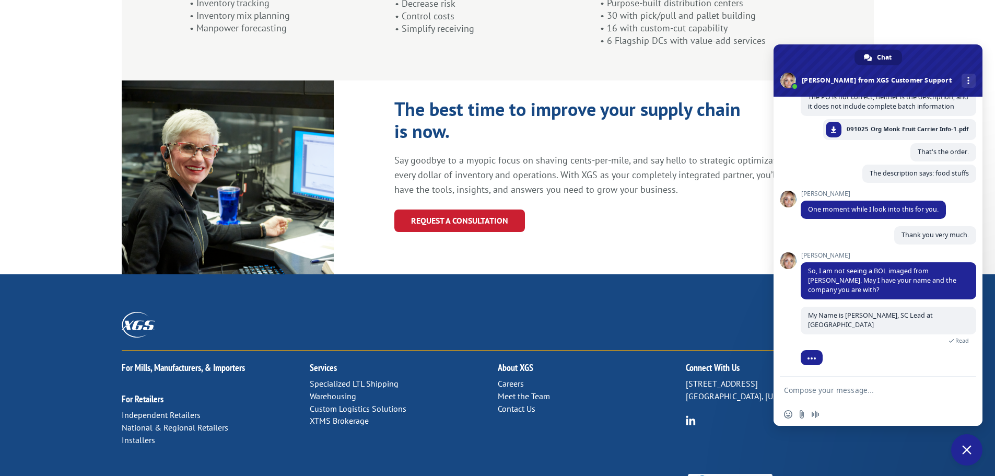
drag, startPoint x: 534, startPoint y: 465, endPoint x: 481, endPoint y: 435, distance: 61.5
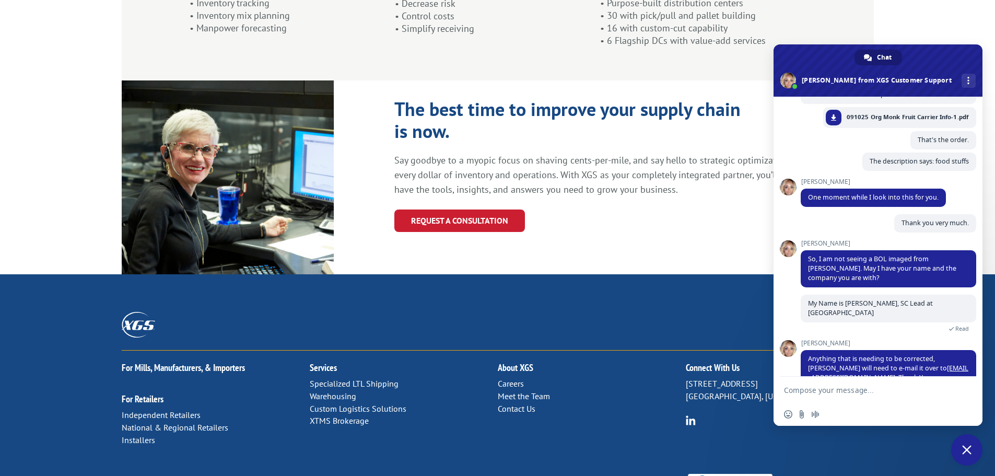
scroll to position [503, 0]
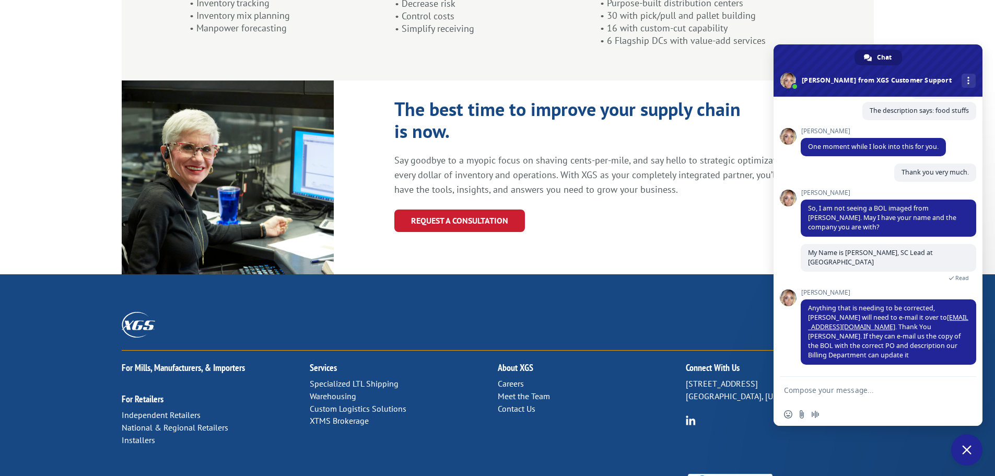
click at [828, 390] on textarea "Compose your message..." at bounding box center [866, 390] width 165 height 9
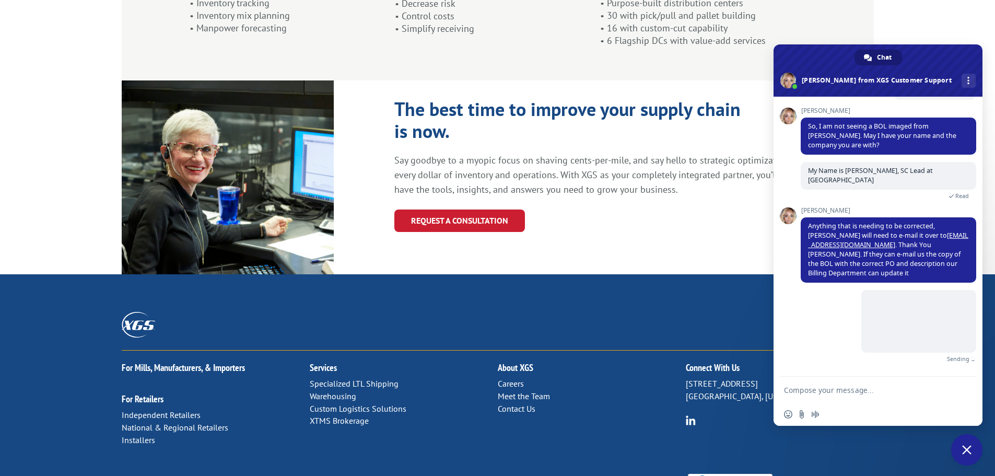
scroll to position [573, 0]
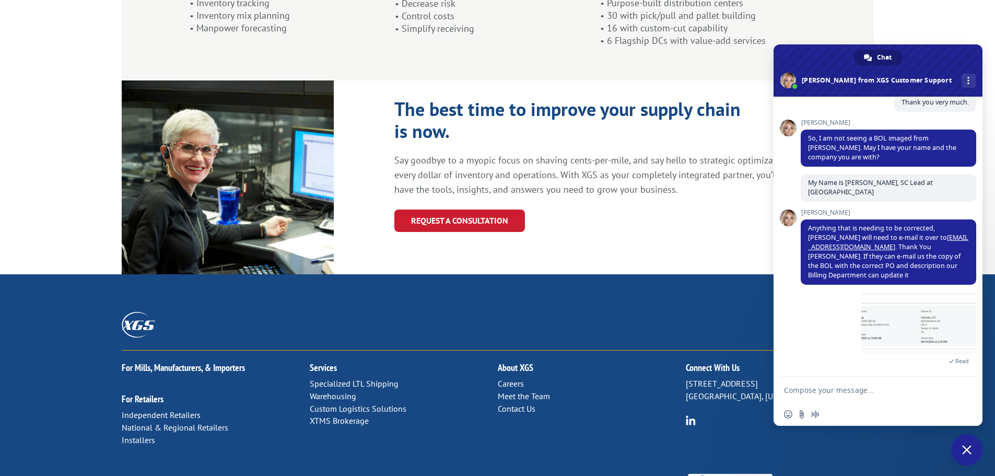
click at [835, 393] on textarea "Compose your message..." at bounding box center [866, 390] width 165 height 9
click at [865, 324] on span at bounding box center [918, 323] width 115 height 63
paste textarea "Shipment ID # Blanket PO 04102025-6 Master [PERSON_NAME] of Lading # ANI-S-2325…"
click at [844, 371] on textarea "Shipment ID # Blanket PO 04102025-6 Master [PERSON_NAME] of Lading # ANI-S-2325…" at bounding box center [866, 384] width 165 height 38
click at [870, 376] on textarea "Shipment ID # Blanket PO 04102025-6 Master [PERSON_NAME] of Lading # ANI-S-2325…" at bounding box center [866, 384] width 165 height 38
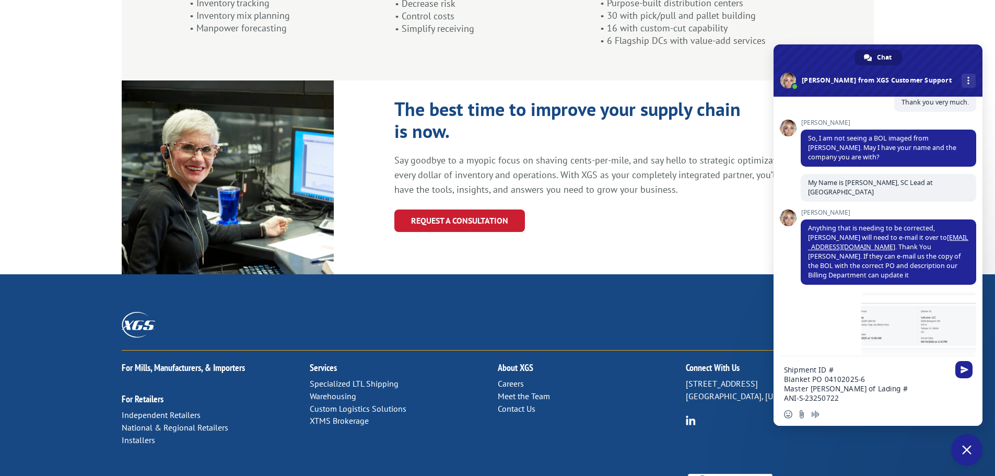
type textarea "Shipment ID # Blanket PO 04102025-6 Master Bill of Lading # ANI-S-23250722"
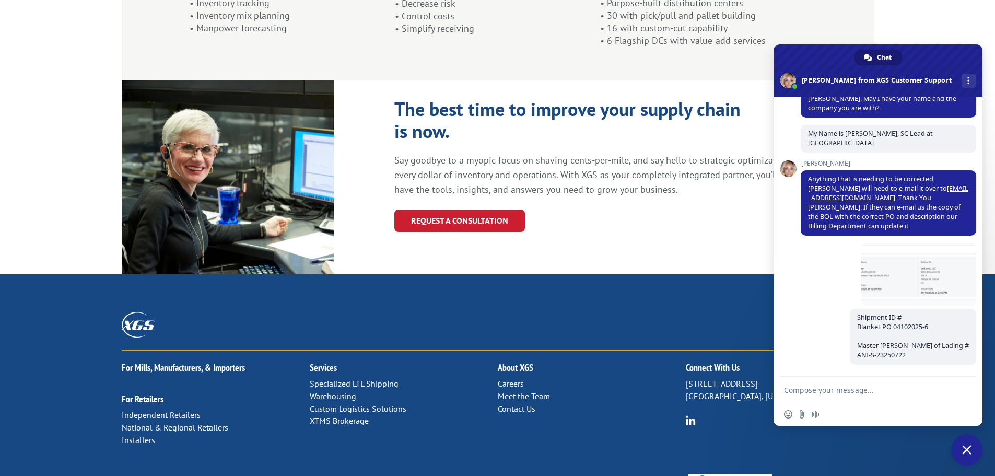
scroll to position [632, 0]
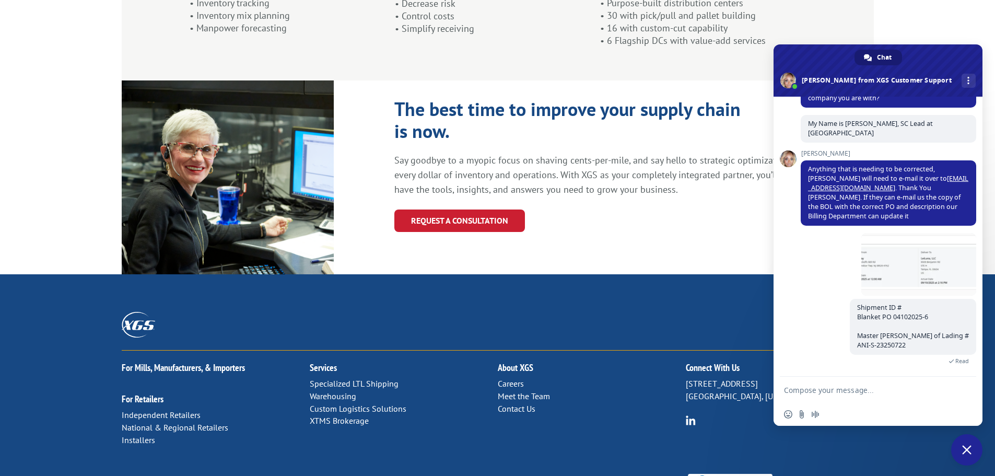
click at [841, 384] on form at bounding box center [866, 391] width 165 height 28
click at [812, 390] on textarea "Compose your message..." at bounding box center [866, 390] width 165 height 9
type textarea "Y"
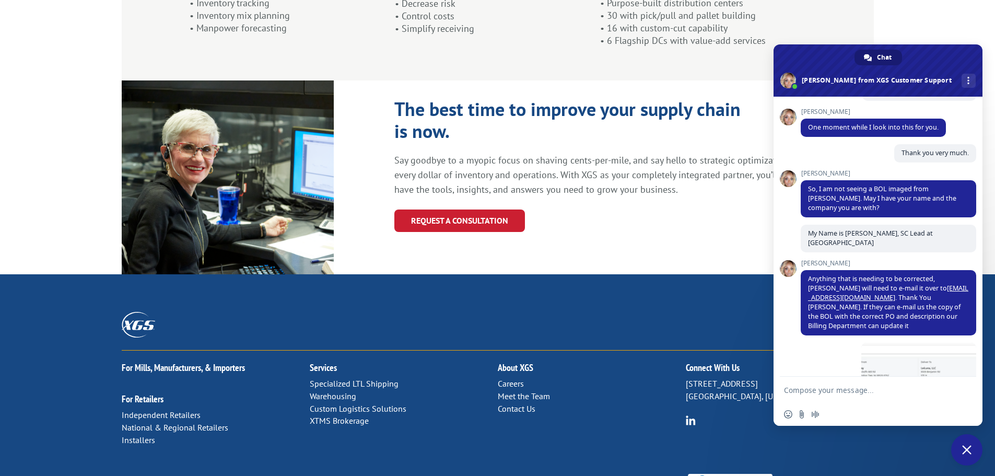
scroll to position [652, 0]
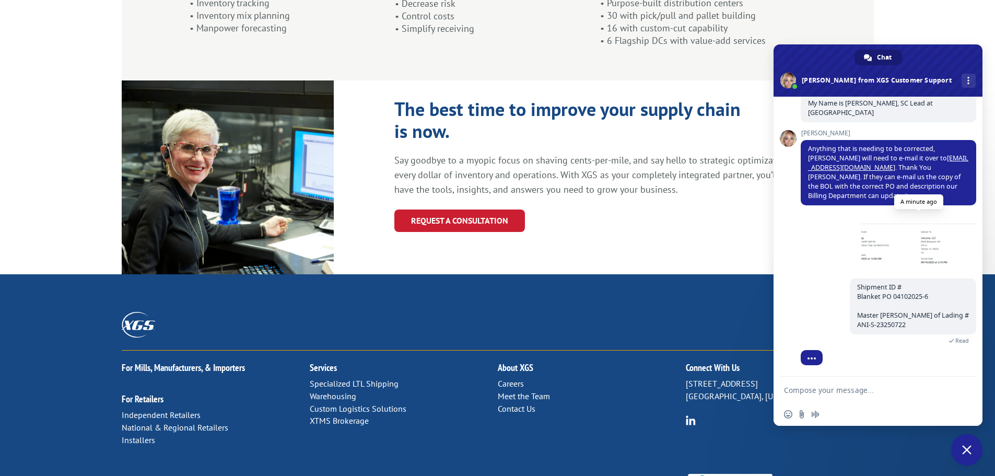
click at [862, 246] on span at bounding box center [918, 244] width 115 height 63
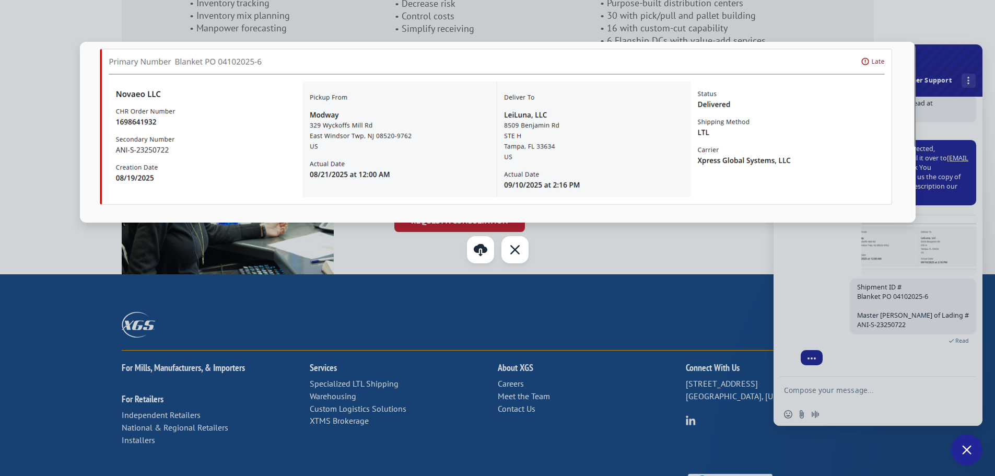
click at [844, 295] on div at bounding box center [497, 238] width 995 height 476
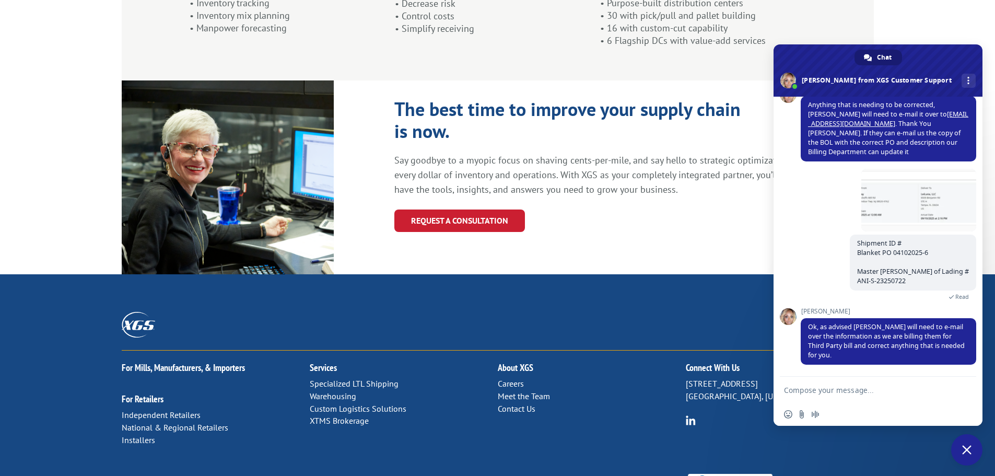
scroll to position [696, 0]
click at [803, 387] on textarea "Compose your message..." at bounding box center [866, 390] width 165 height 9
drag, startPoint x: 805, startPoint y: 324, endPoint x: 866, endPoint y: 360, distance: 70.5
click at [866, 360] on span "Ok, as advised [PERSON_NAME] will need to e-mail over the information as we are…" at bounding box center [889, 341] width 176 height 46
click at [846, 390] on textarea "Compose your message..." at bounding box center [866, 390] width 165 height 9
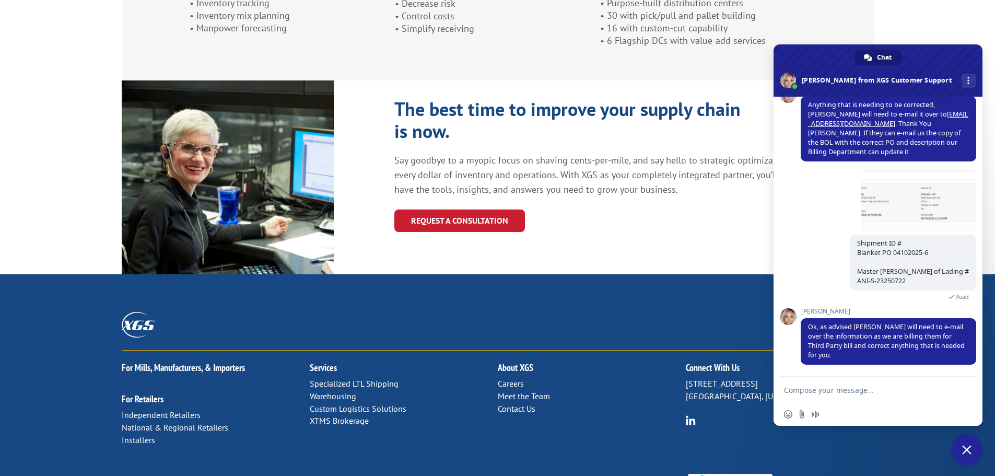
click at [835, 393] on textarea "Compose your message..." at bounding box center [866, 390] width 165 height 9
paste textarea "So you can't help me?"
click at [788, 408] on div "Insert an emoji Send a file Audio message" at bounding box center [878, 414] width 209 height 23
click at [790, 413] on span "Insert an emoji" at bounding box center [788, 414] width 8 height 8
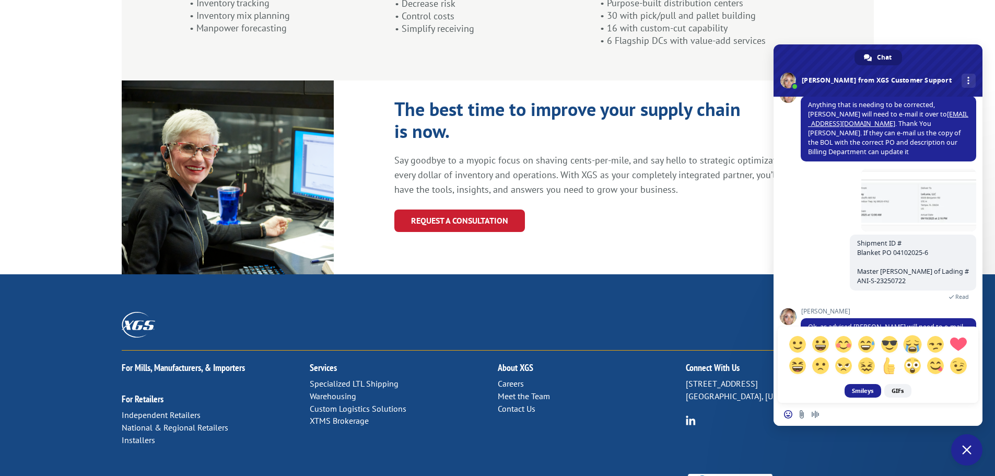
click at [911, 345] on span at bounding box center [912, 344] width 18 height 18
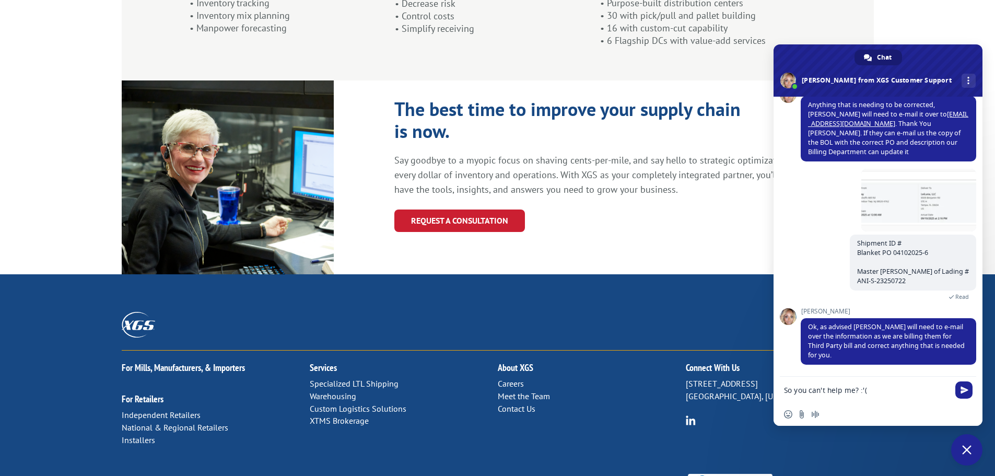
click at [863, 389] on textarea "So you can't help me? :'(" at bounding box center [866, 390] width 165 height 9
click at [879, 391] on textarea "So you can't help me? :(" at bounding box center [866, 390] width 165 height 9
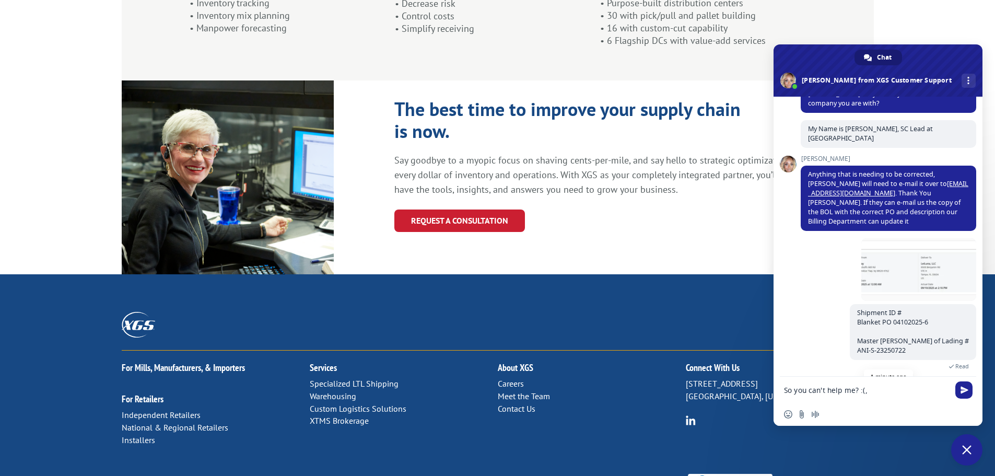
scroll to position [717, 0]
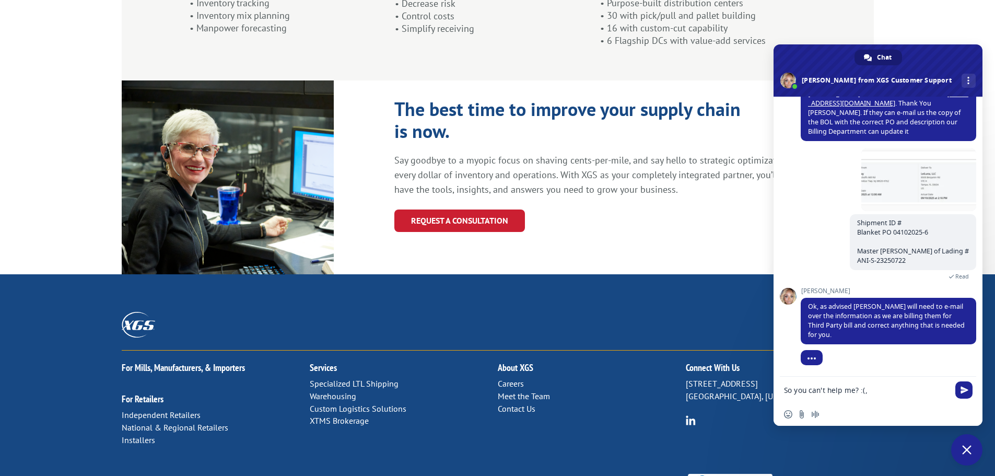
click at [787, 390] on textarea "So you can't help me? :(," at bounding box center [866, 390] width 165 height 9
click at [786, 391] on textarea "So you can't help me? :(," at bounding box center [866, 390] width 165 height 9
click at [785, 397] on form "So you can't help me? :(," at bounding box center [866, 391] width 165 height 28
click at [788, 391] on textarea "So you can't help me? :(," at bounding box center [866, 390] width 165 height 9
click at [783, 391] on div "So you can't help me? :(," at bounding box center [878, 391] width 209 height 28
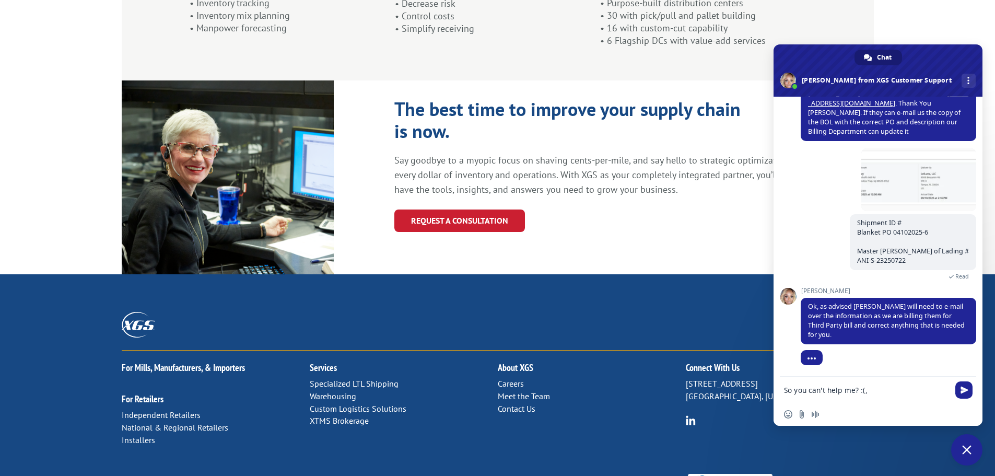
click at [785, 389] on textarea "So you can't help me? :(," at bounding box center [866, 390] width 165 height 9
paste textarea "Does everything have to go through them?"
click at [866, 398] on textarea "Does everything have to go through them?, So you can't help me? :(," at bounding box center [866, 393] width 165 height 19
type textarea "Does everything have to go through them?, So you can't help me? :(,"
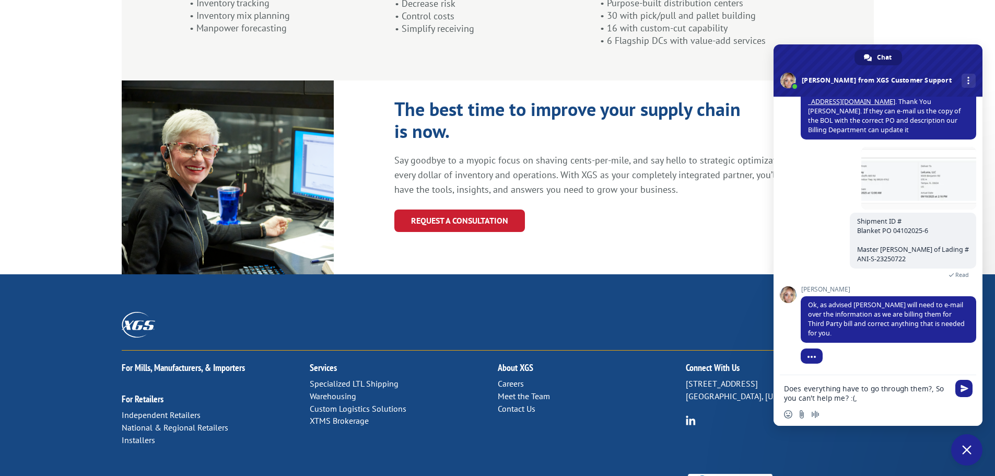
drag, startPoint x: 857, startPoint y: 400, endPoint x: 735, endPoint y: 379, distance: 123.6
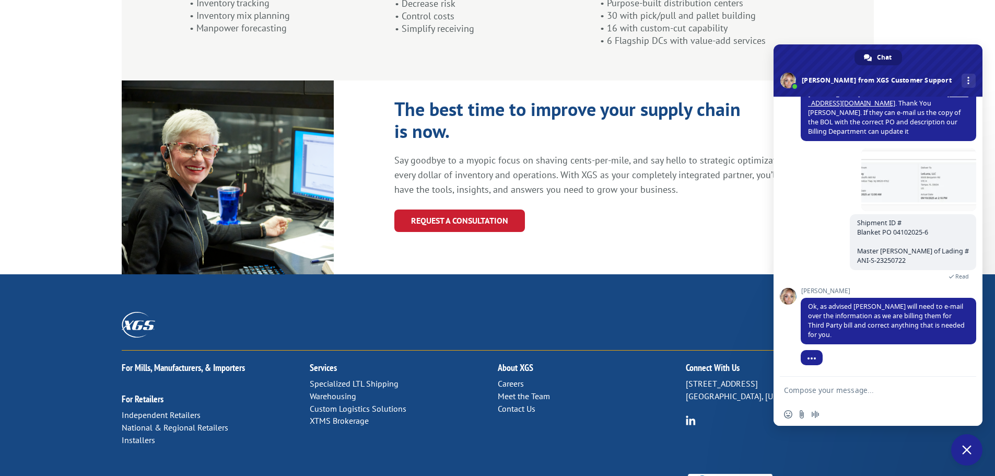
scroll to position [717, 0]
drag, startPoint x: 811, startPoint y: 395, endPoint x: 767, endPoint y: 397, distance: 43.9
click at [811, 393] on form at bounding box center [866, 391] width 165 height 28
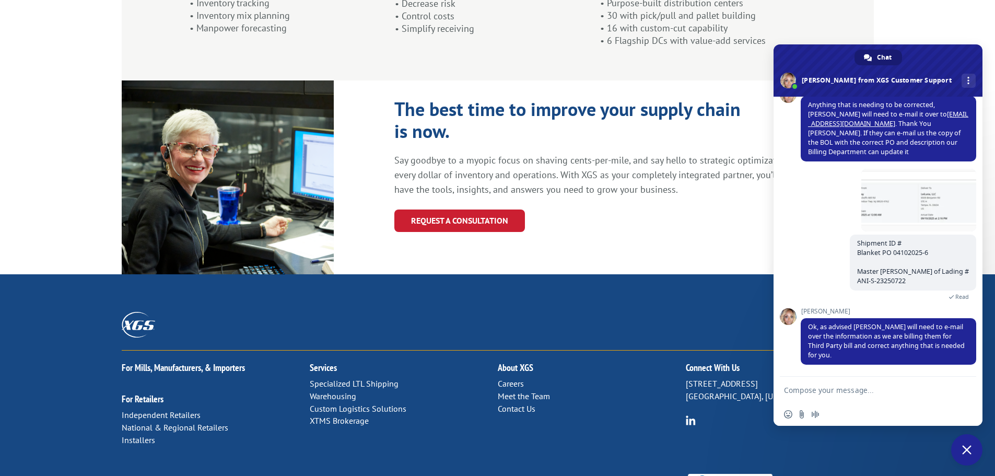
scroll to position [696, 0]
click at [846, 389] on textarea "Compose your message..." at bounding box center [866, 390] width 165 height 9
paste textarea "Okay, well, thank you very much, [PERSON_NAME]."
type textarea "Okay, well, thank you very much, [PERSON_NAME]."
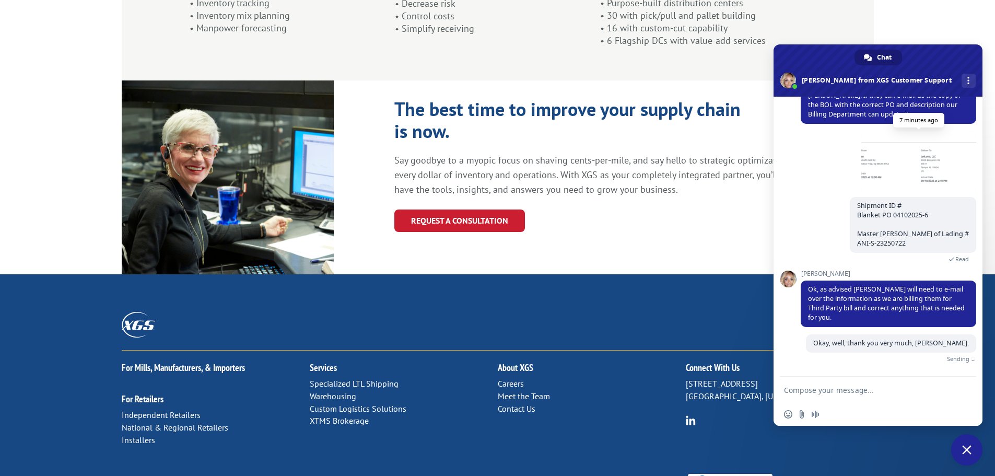
scroll to position [722, 0]
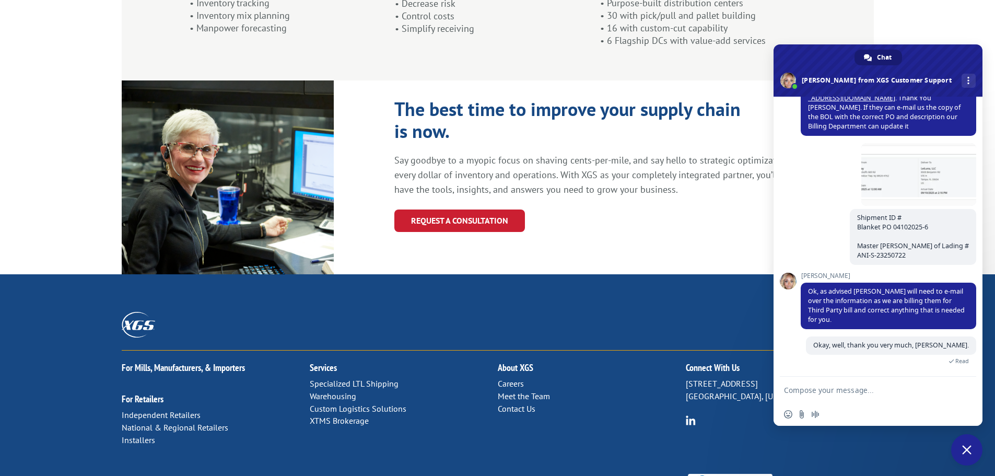
drag, startPoint x: 570, startPoint y: 243, endPoint x: 565, endPoint y: 236, distance: 8.7
click at [572, 378] on p "Careers Meet the Team Contact Us" at bounding box center [592, 396] width 188 height 37
click at [795, 153] on p "Say goodbye to a myopic focus on shaving cents-per-mile, and say hello to strat…" at bounding box center [600, 175] width 413 height 44
click at [792, 67] on span at bounding box center [878, 70] width 209 height 52
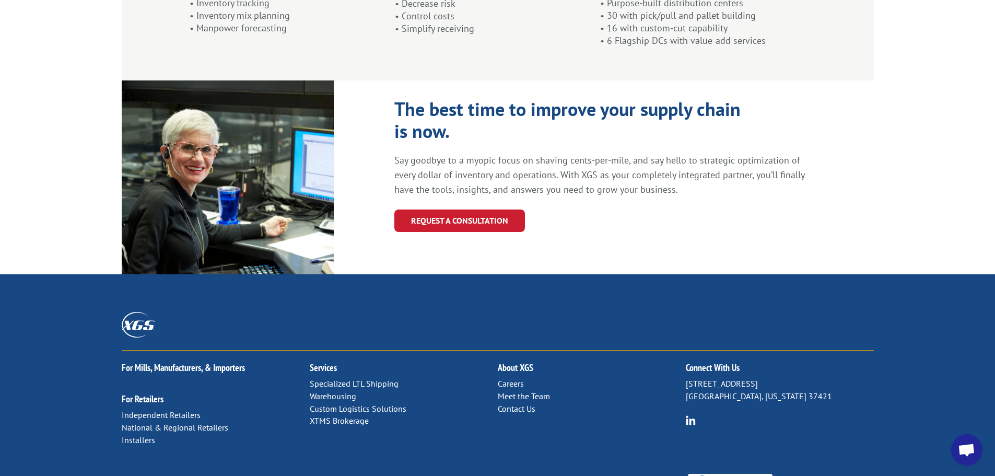
click at [968, 443] on span "Open chat" at bounding box center [966, 449] width 31 height 31
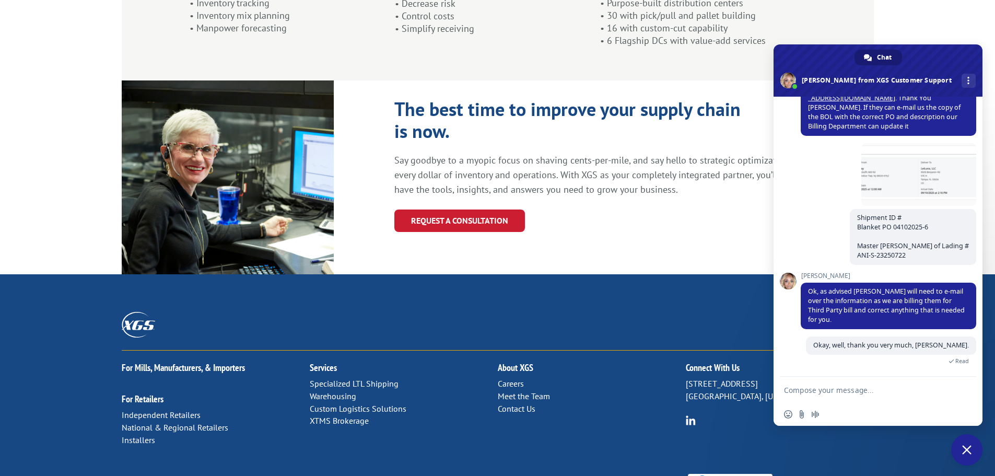
drag, startPoint x: 964, startPoint y: 439, endPoint x: 954, endPoint y: 440, distance: 10.0
click at [963, 439] on span "Close chat" at bounding box center [966, 449] width 31 height 31
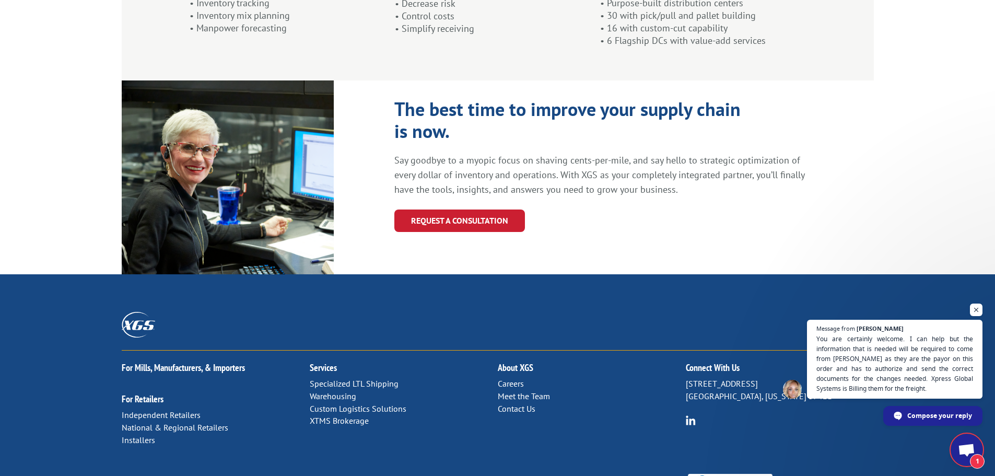
scroll to position [0, 0]
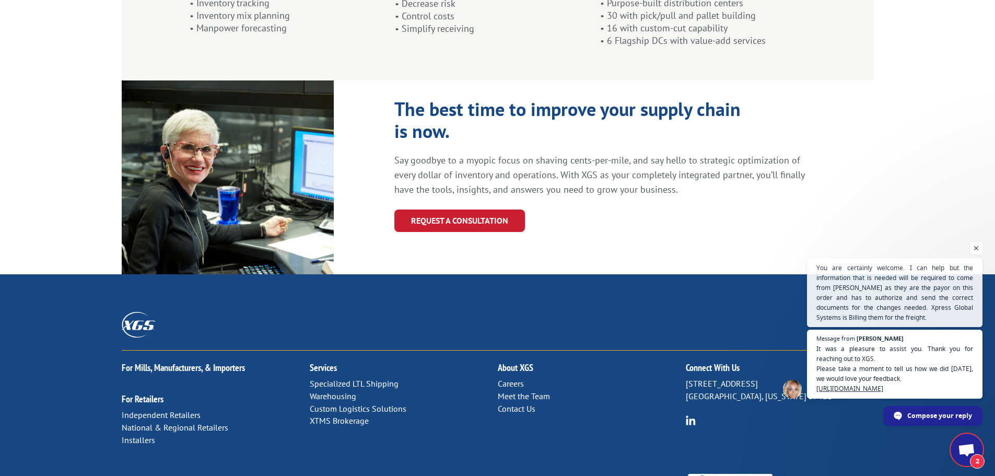
click at [967, 447] on span "Open chat" at bounding box center [966, 451] width 17 height 15
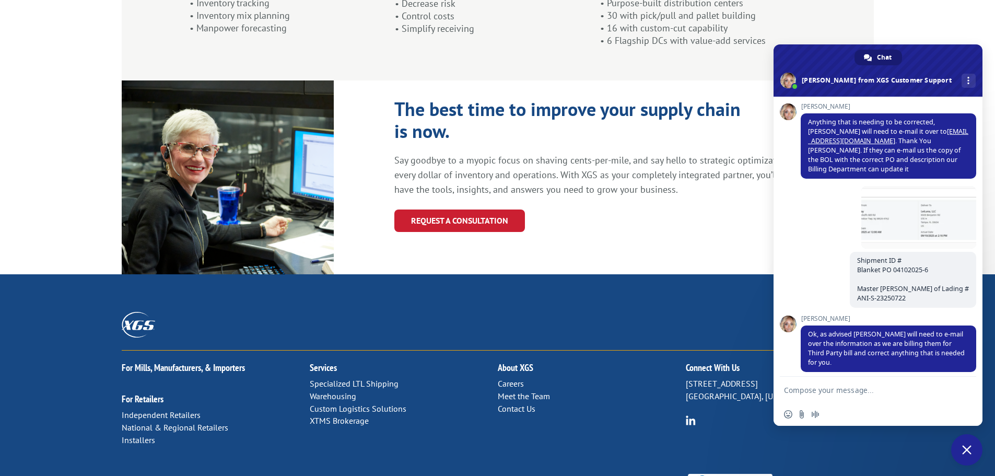
scroll to position [905, 0]
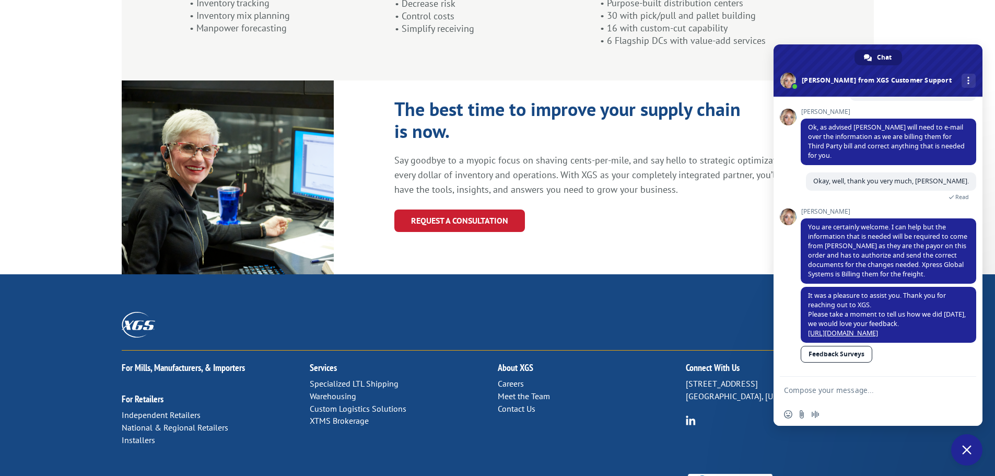
click at [843, 389] on textarea "Compose your message..." at bounding box center [866, 390] width 165 height 9
paste textarea "Yes, I understand perfectly, don't worry, have a good day."
type textarea "Yes, I understand perfectly, don't worry, have a good day."
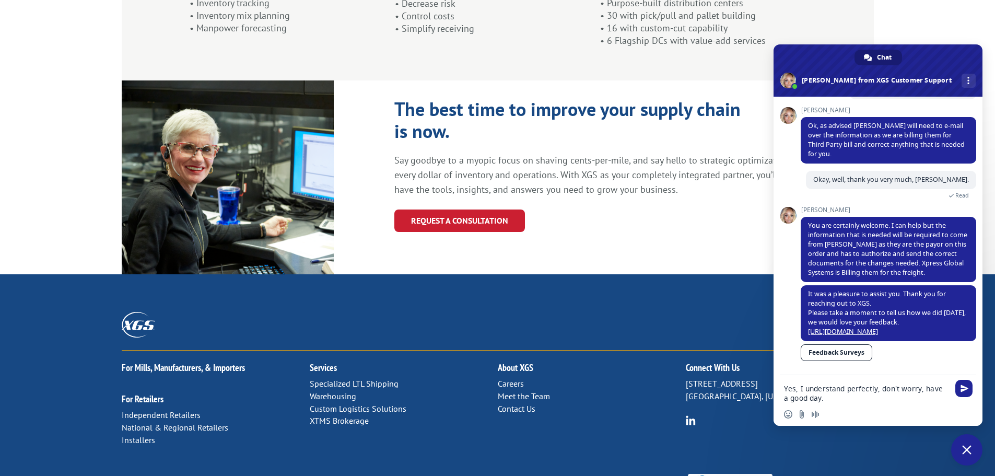
click at [827, 399] on textarea "Yes, I understand perfectly, don't worry, have a good day." at bounding box center [866, 393] width 165 height 19
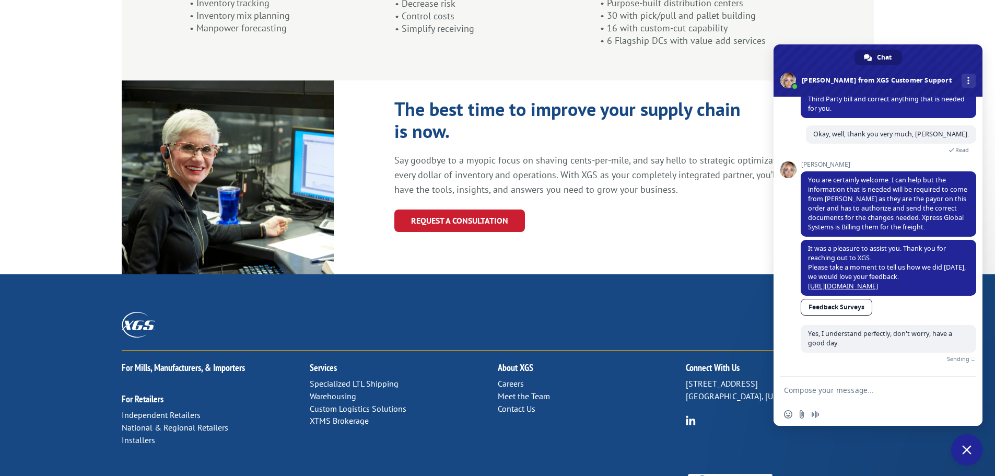
scroll to position [940, 0]
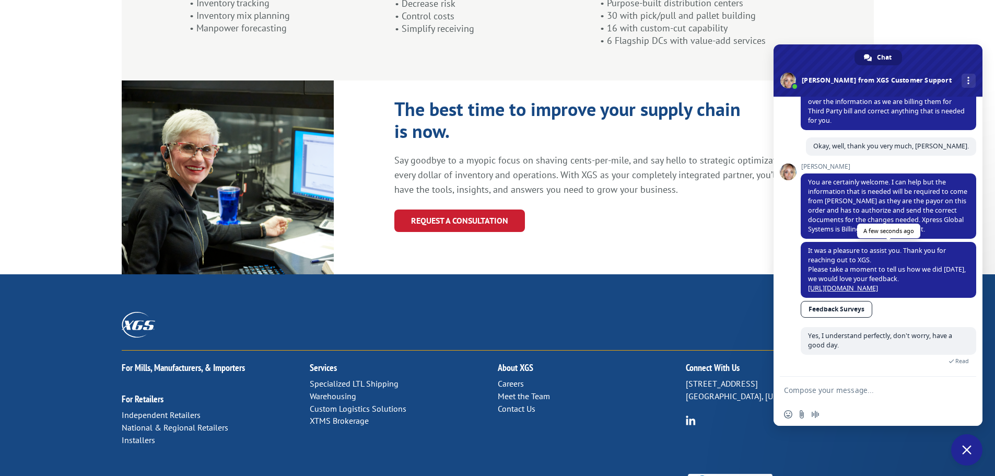
click at [827, 284] on link "[URL][DOMAIN_NAME]" at bounding box center [843, 288] width 70 height 9
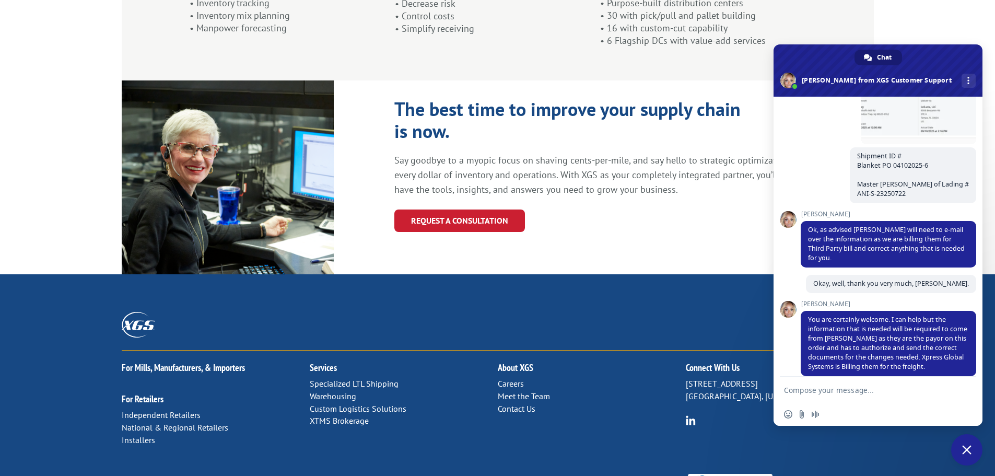
scroll to position [960, 0]
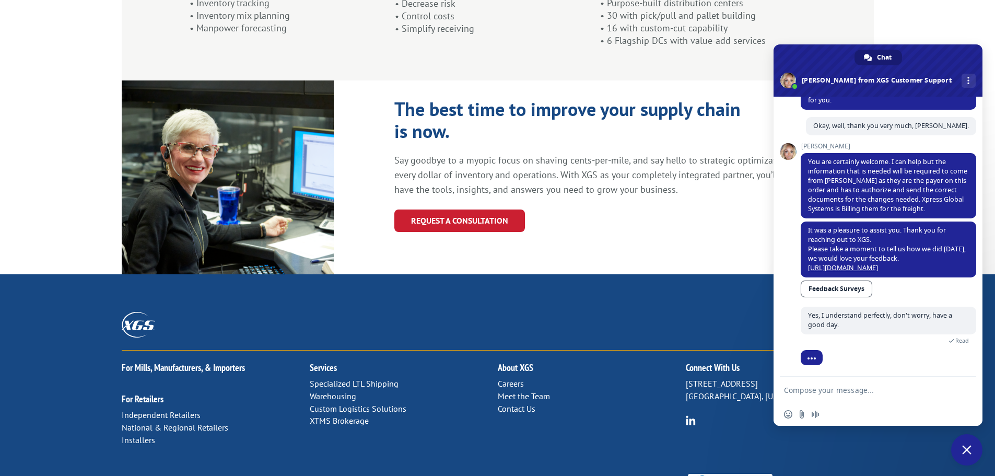
click at [843, 57] on span at bounding box center [878, 70] width 209 height 52
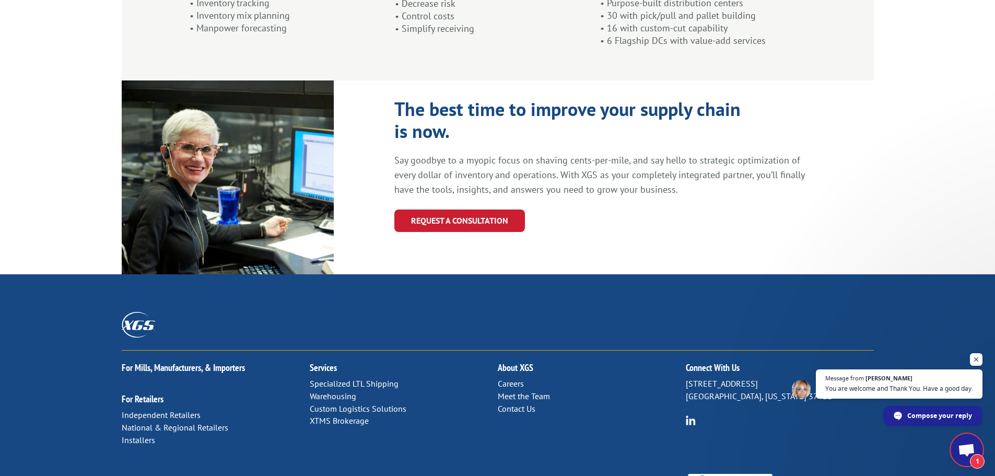
scroll to position [985, 0]
